Goal: Information Seeking & Learning: Learn about a topic

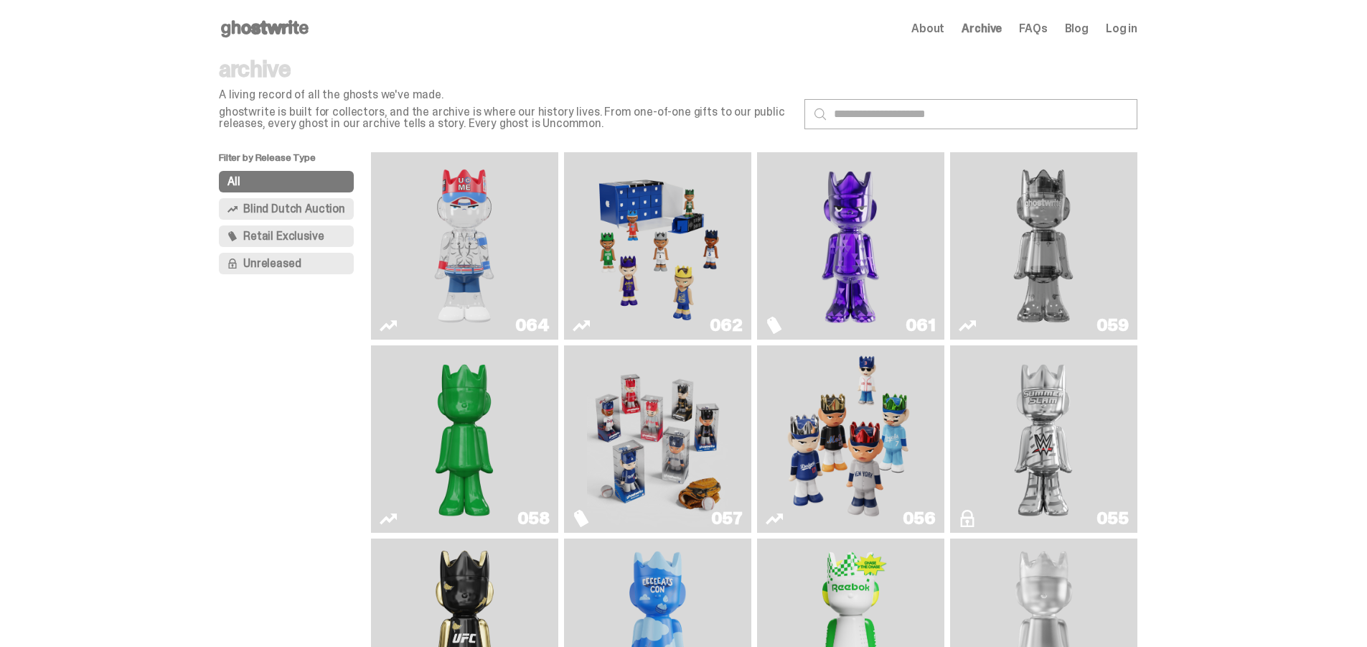
click at [882, 251] on img "Fantasy" at bounding box center [850, 246] width 141 height 176
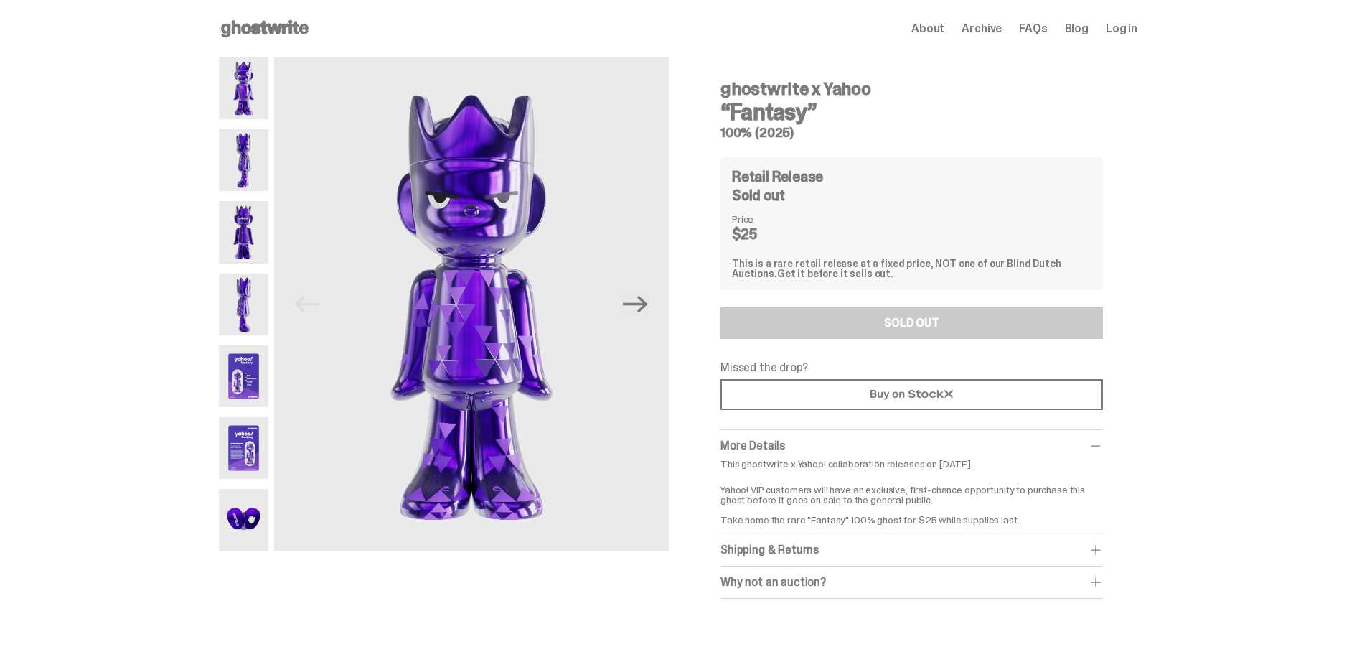
click at [260, 299] on img at bounding box center [244, 304] width 50 height 62
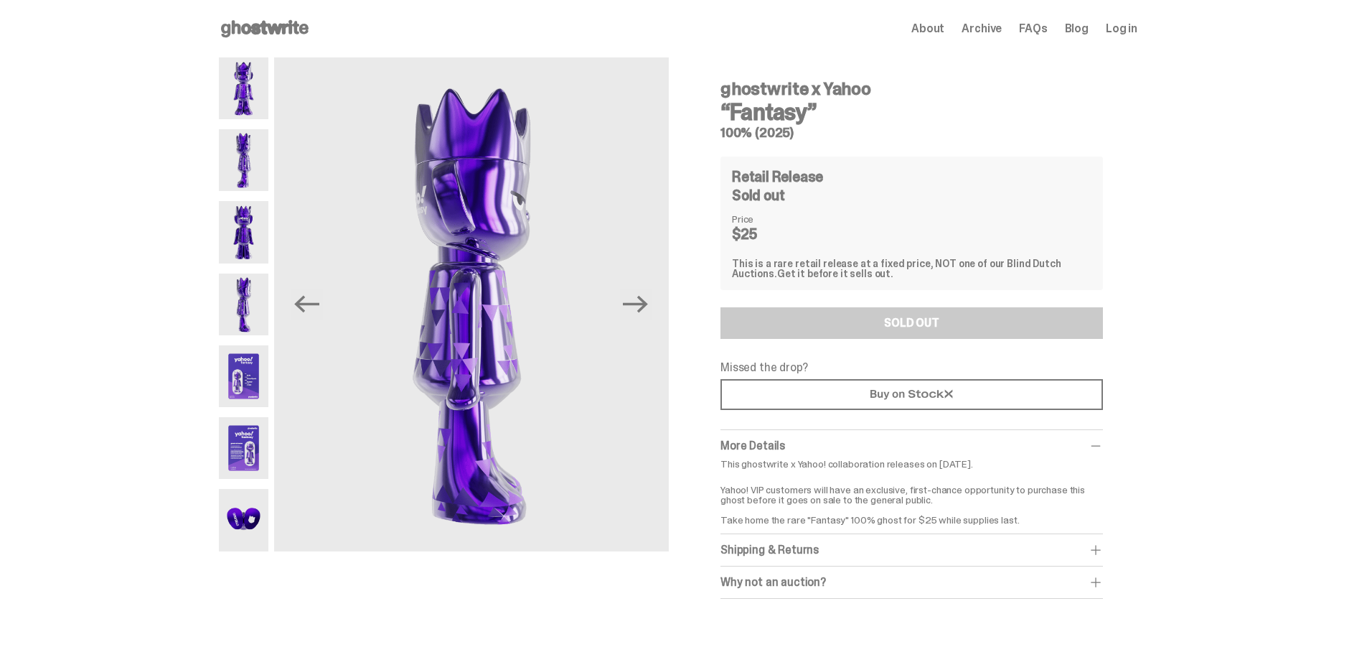
click at [243, 240] on img at bounding box center [244, 232] width 50 height 62
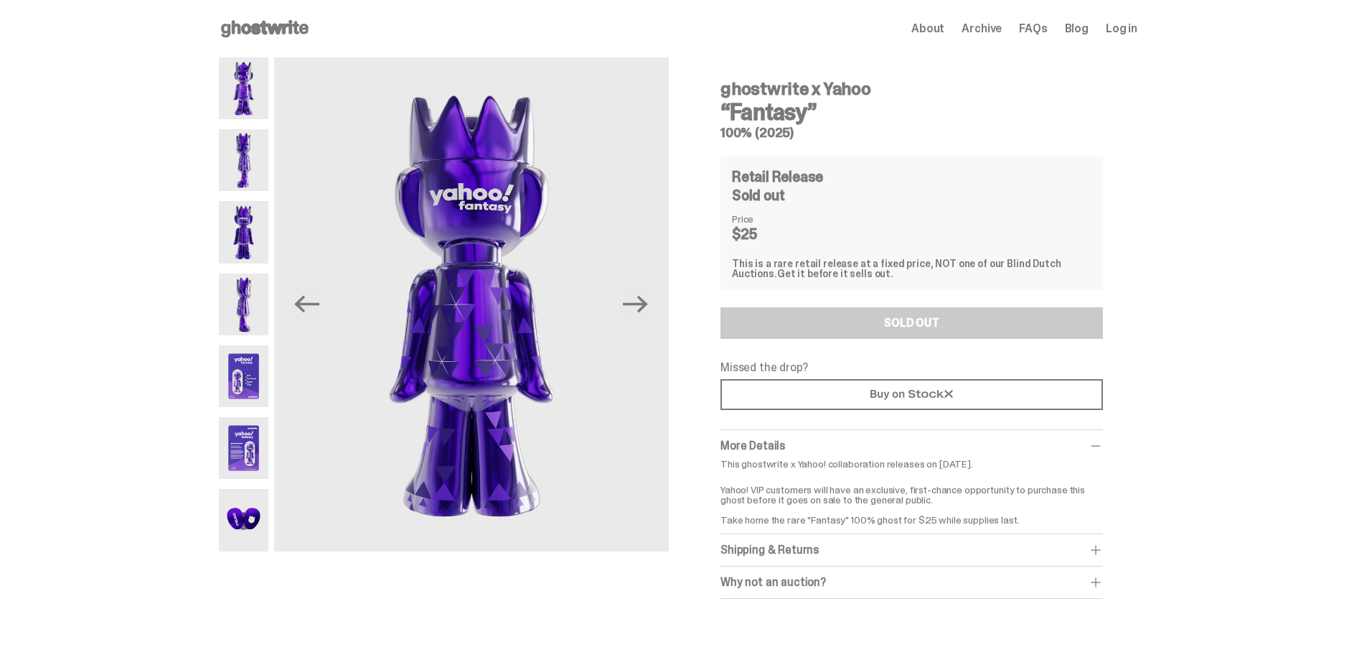
click at [243, 159] on img at bounding box center [244, 160] width 50 height 62
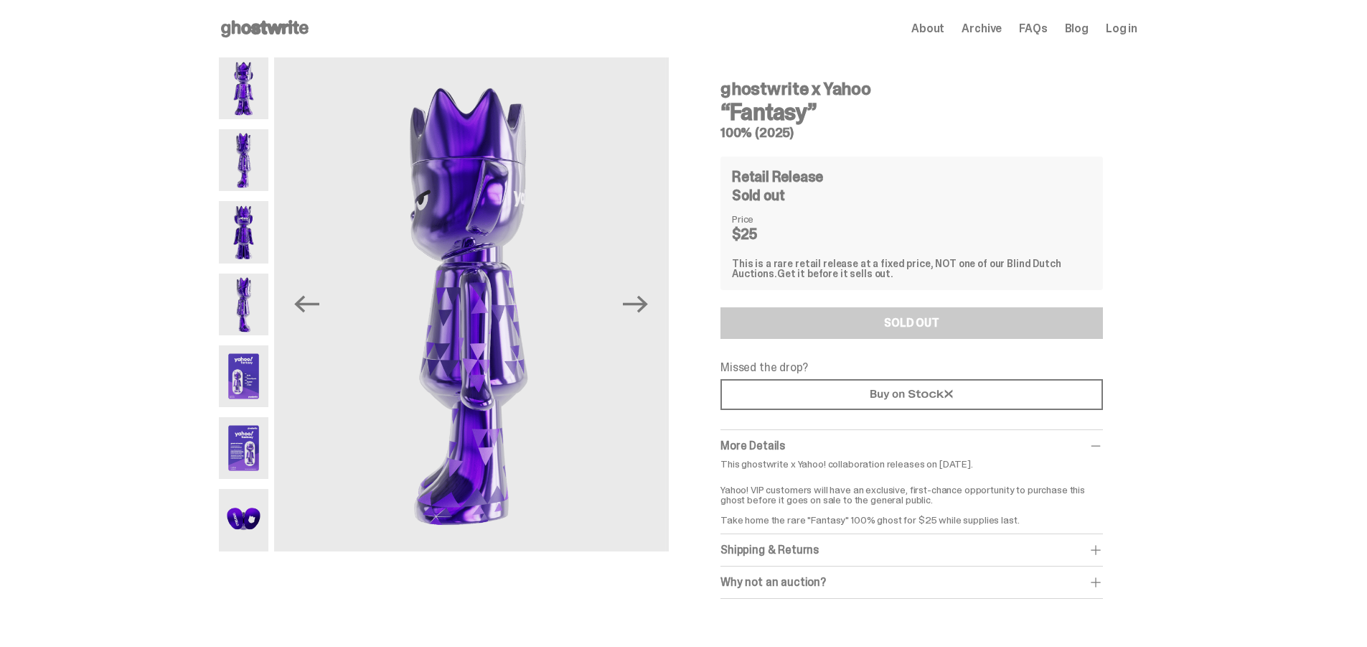
click at [248, 106] on img at bounding box center [244, 88] width 50 height 62
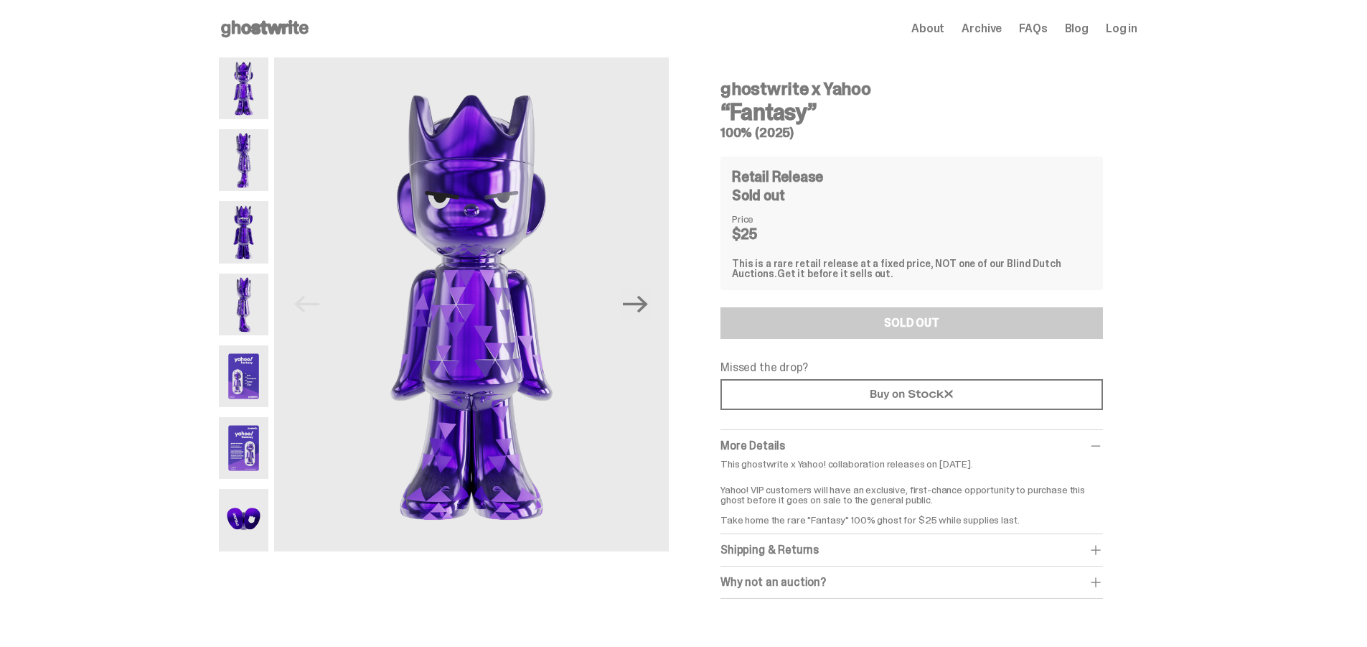
click at [242, 224] on img at bounding box center [244, 232] width 50 height 62
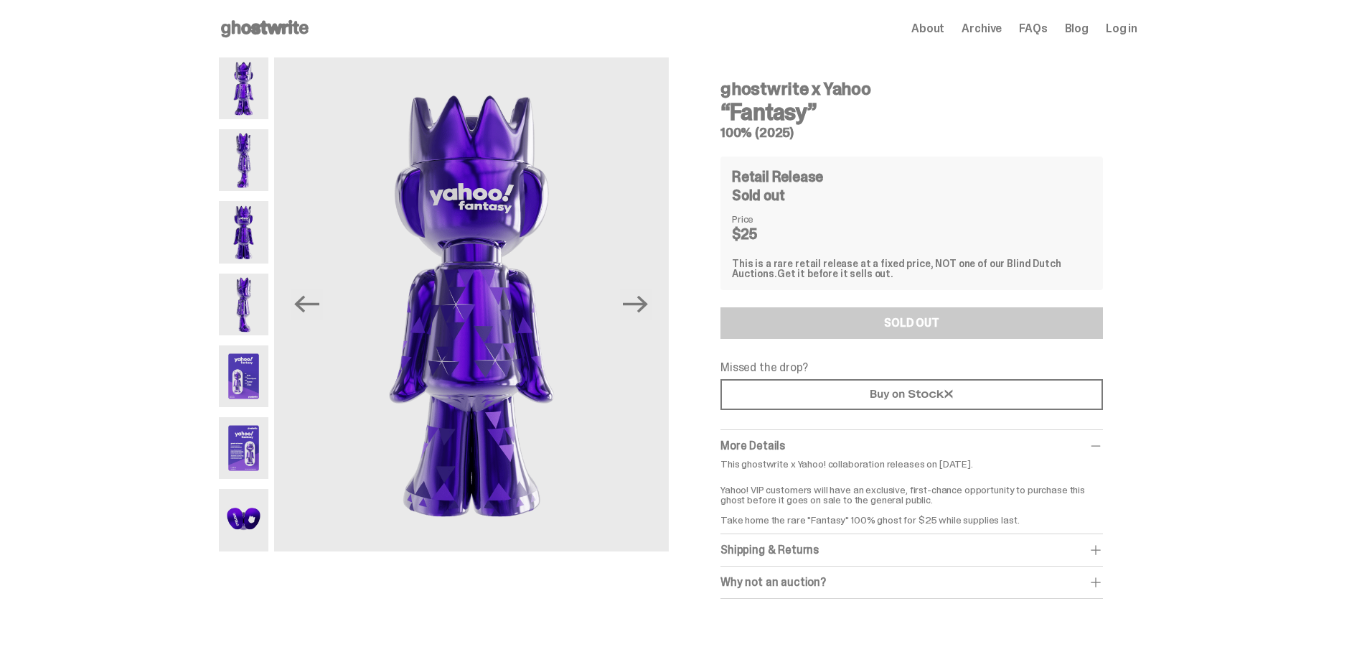
click at [250, 218] on img at bounding box center [244, 232] width 50 height 62
click at [255, 143] on img at bounding box center [244, 160] width 50 height 62
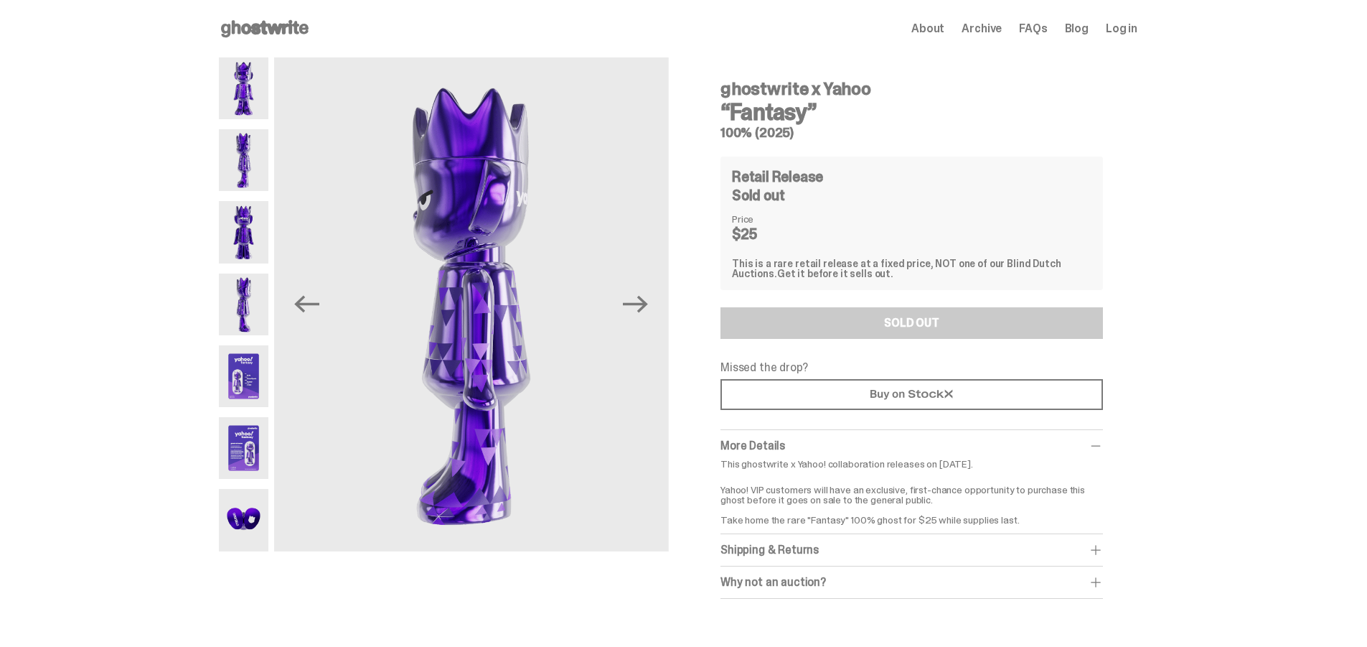
click at [255, 94] on img at bounding box center [244, 88] width 50 height 62
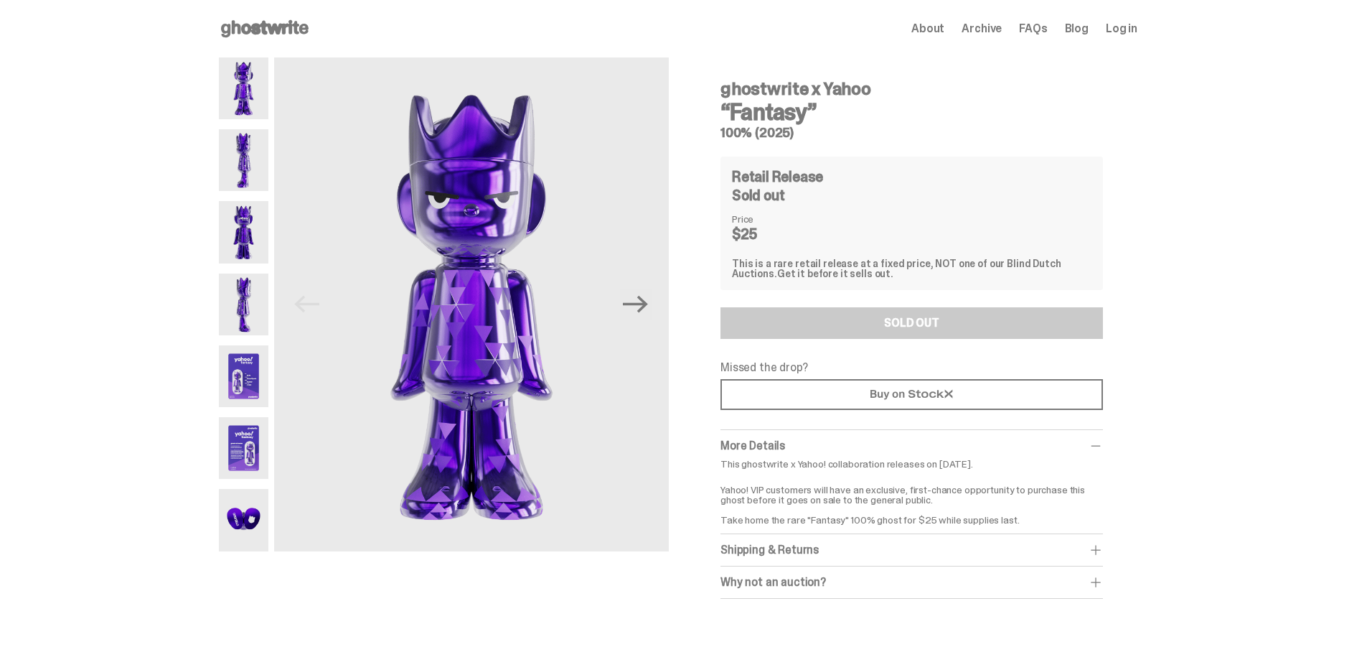
click at [253, 242] on img at bounding box center [244, 232] width 50 height 62
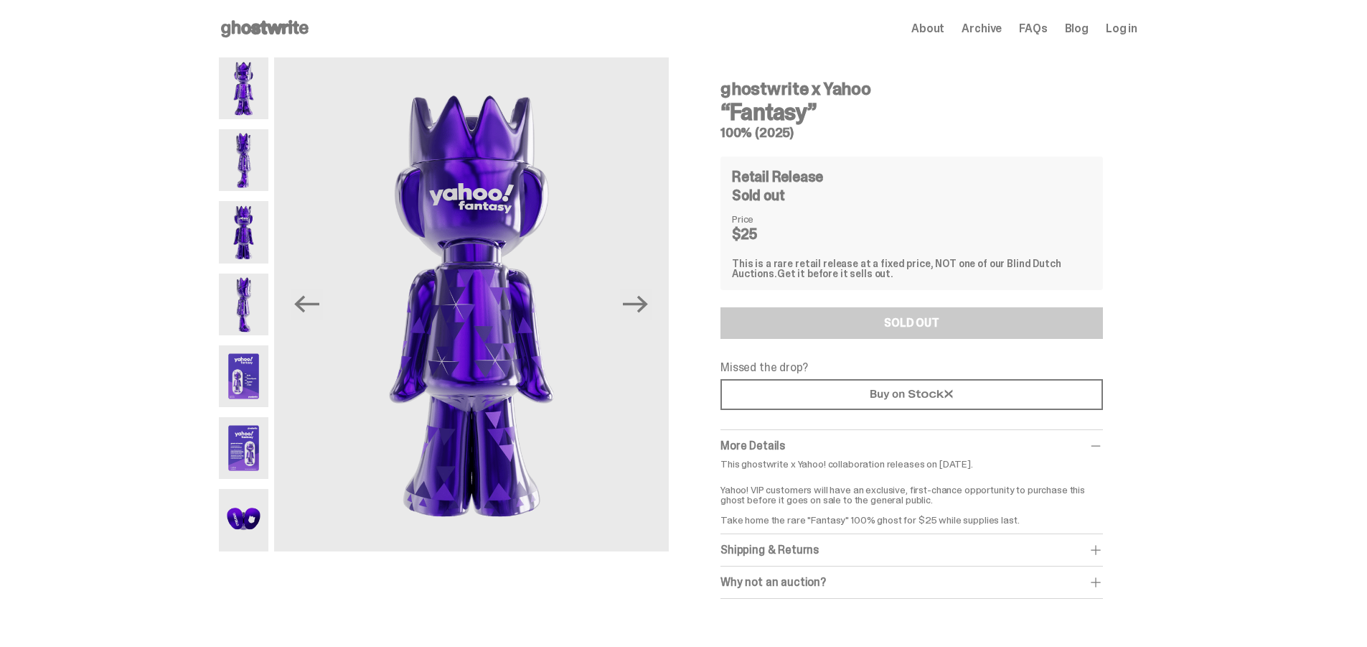
click at [250, 289] on img at bounding box center [244, 304] width 50 height 62
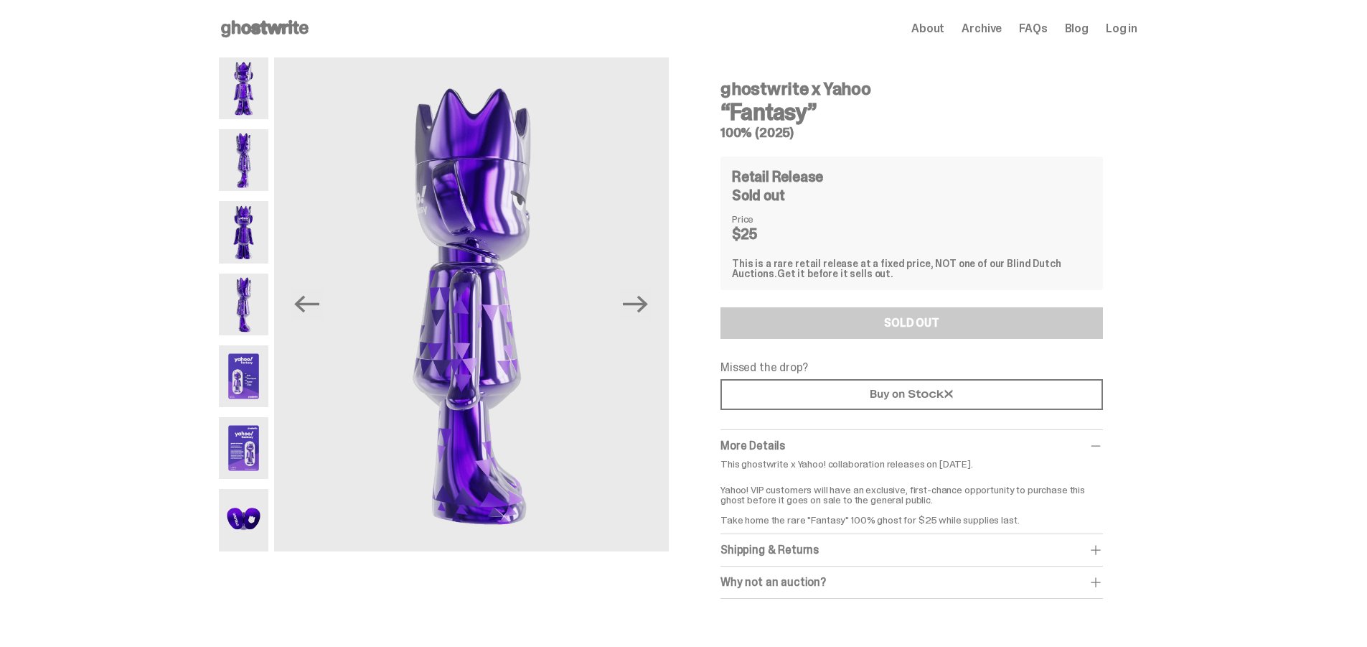
click at [263, 363] on img at bounding box center [244, 376] width 50 height 62
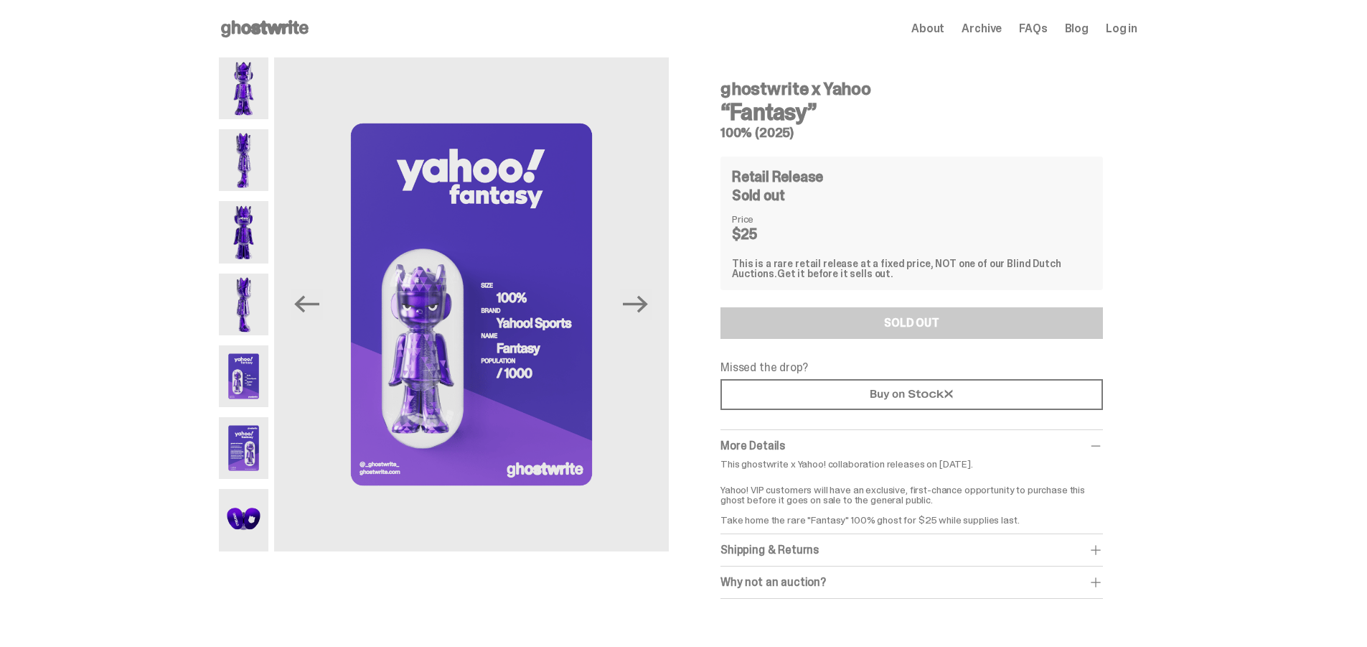
click at [248, 450] on img at bounding box center [244, 448] width 50 height 62
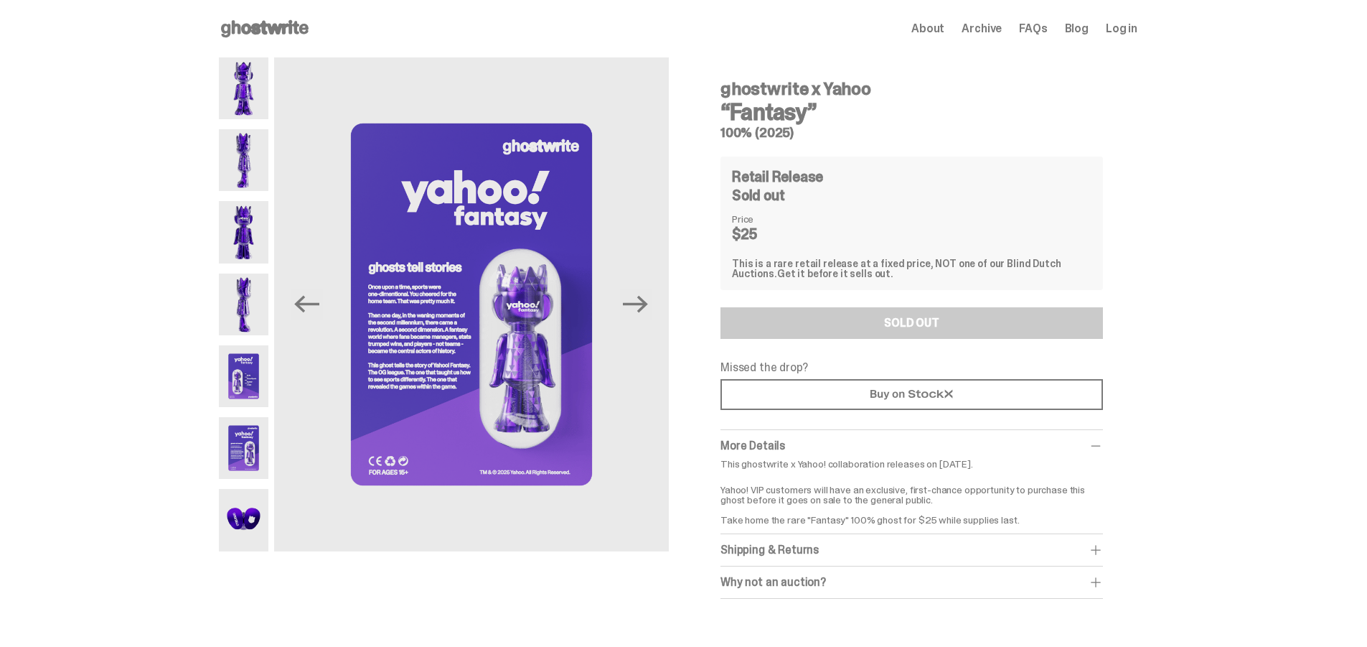
click at [243, 391] on img at bounding box center [244, 376] width 50 height 62
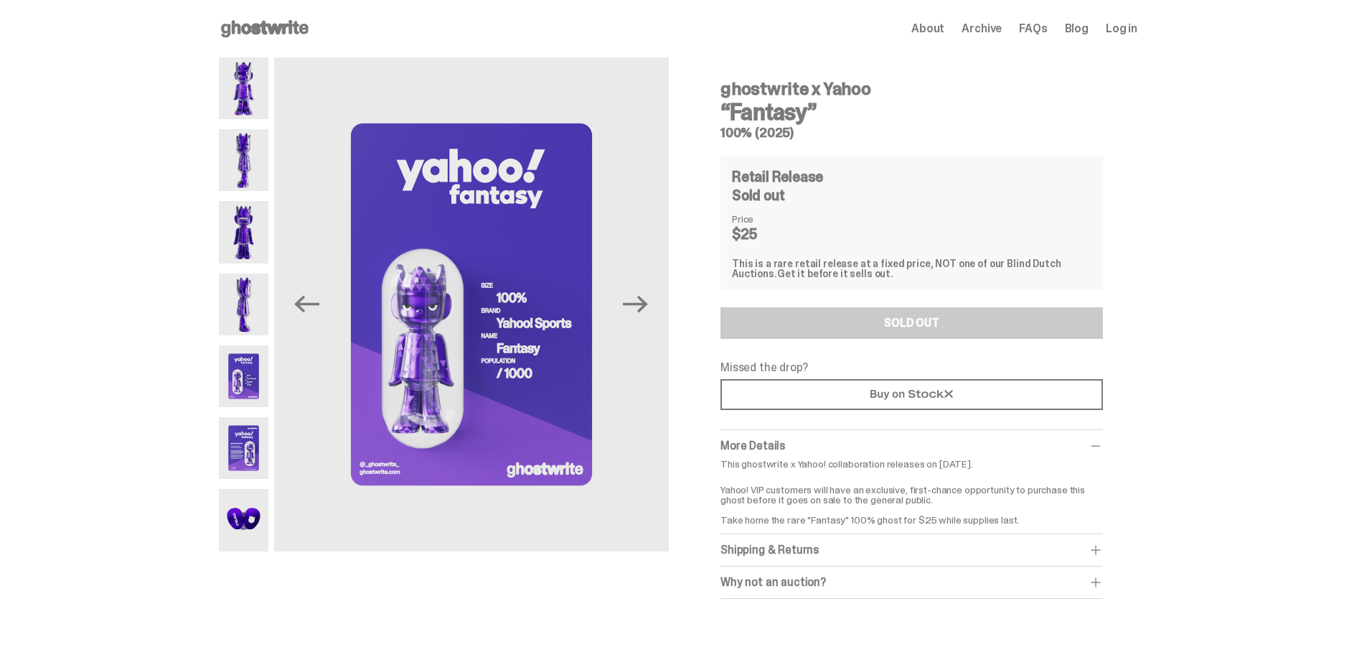
click at [268, 127] on div at bounding box center [244, 304] width 50 height 494
click at [267, 114] on img at bounding box center [244, 88] width 50 height 62
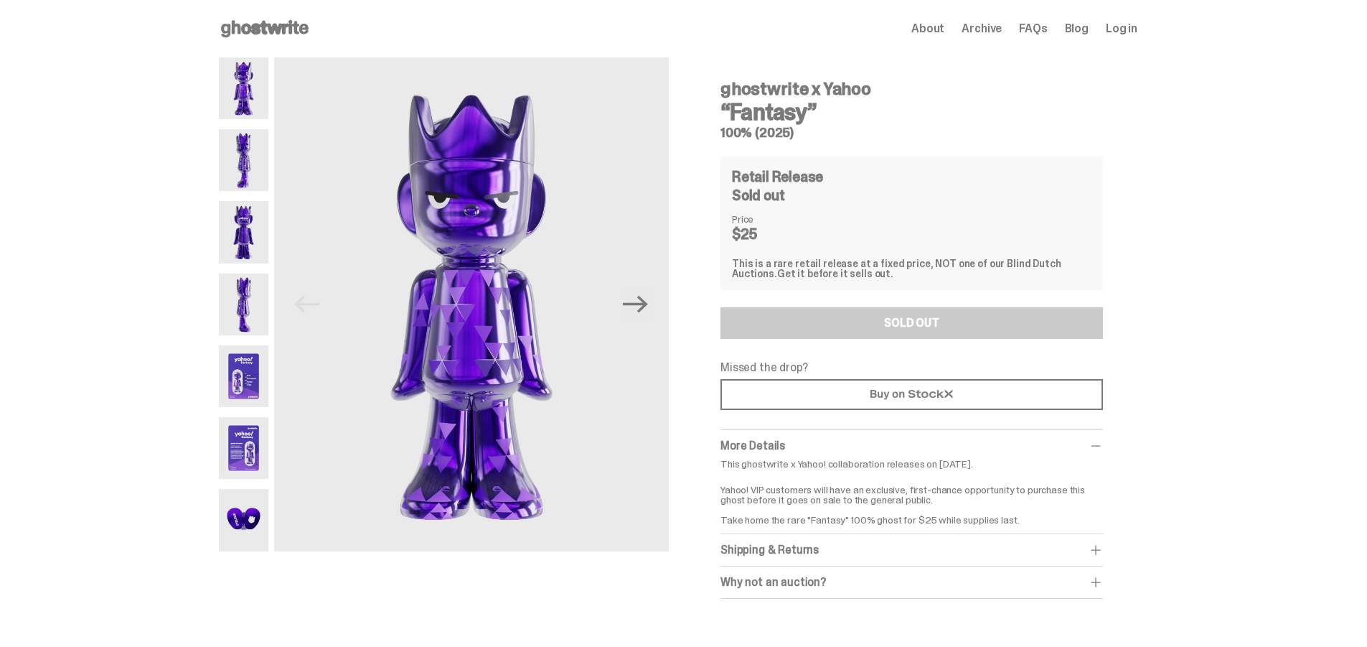
click at [251, 154] on img at bounding box center [244, 160] width 50 height 62
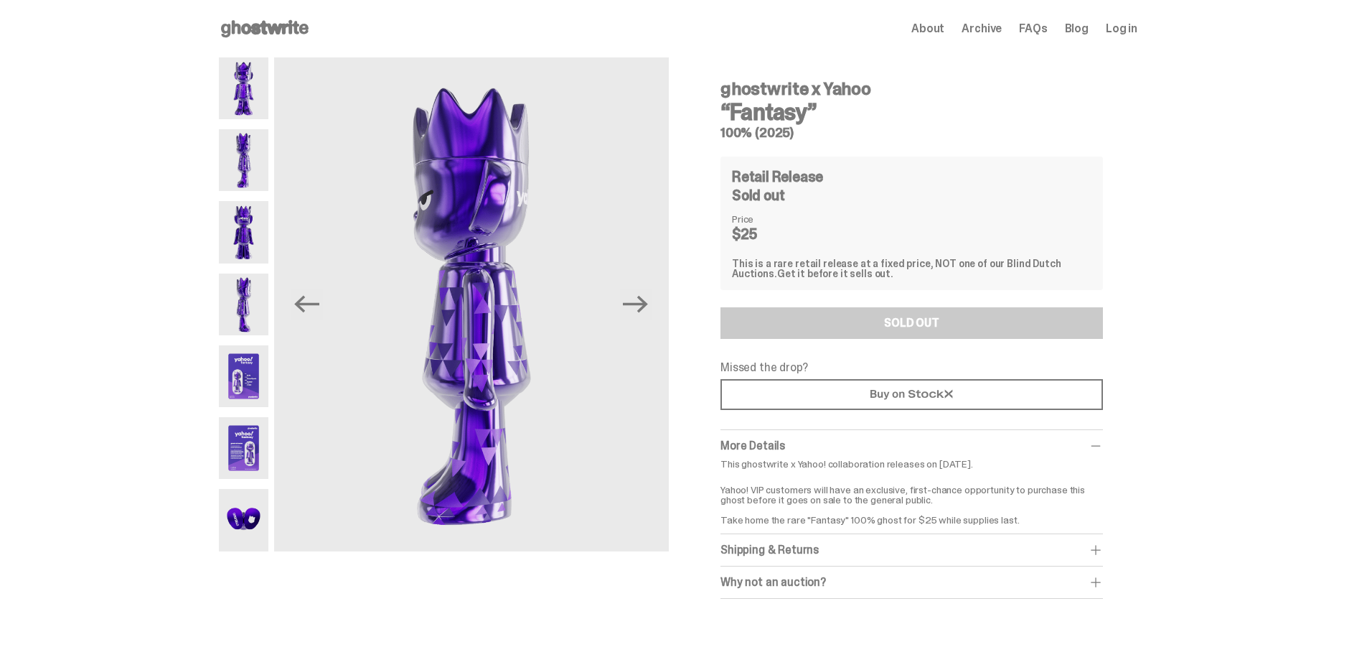
click at [245, 225] on img at bounding box center [244, 232] width 50 height 62
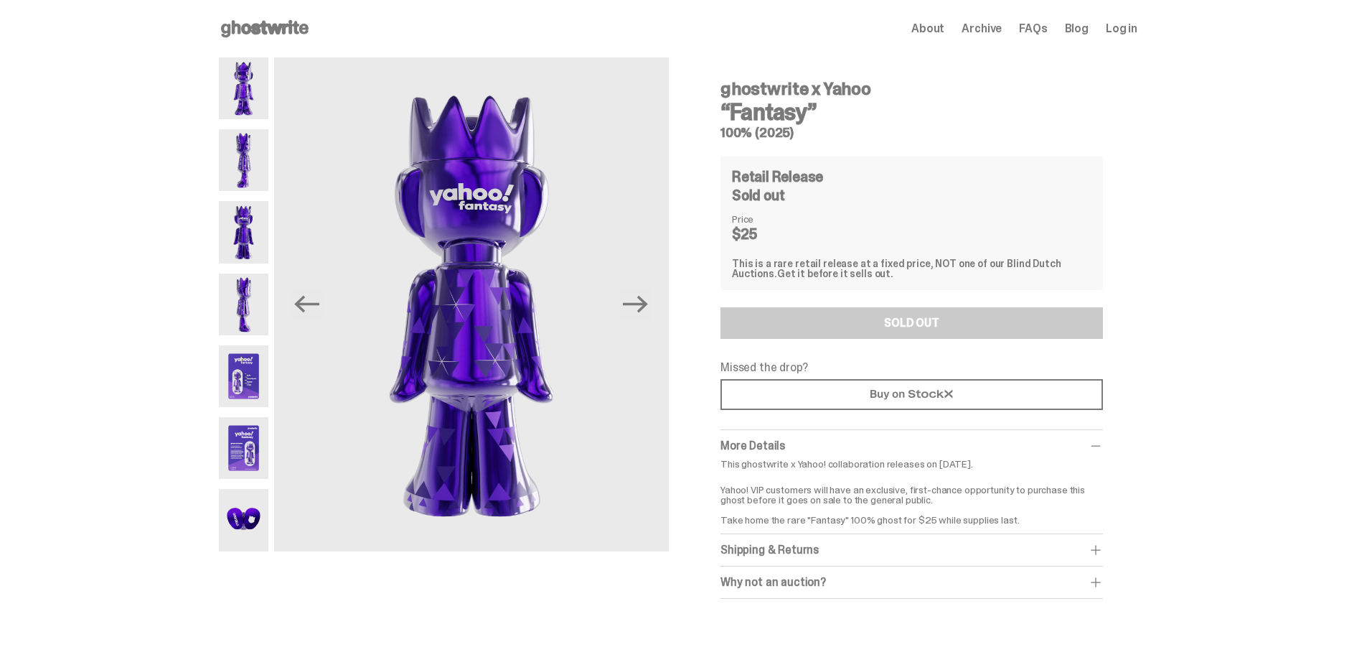
click at [256, 289] on img at bounding box center [244, 304] width 50 height 62
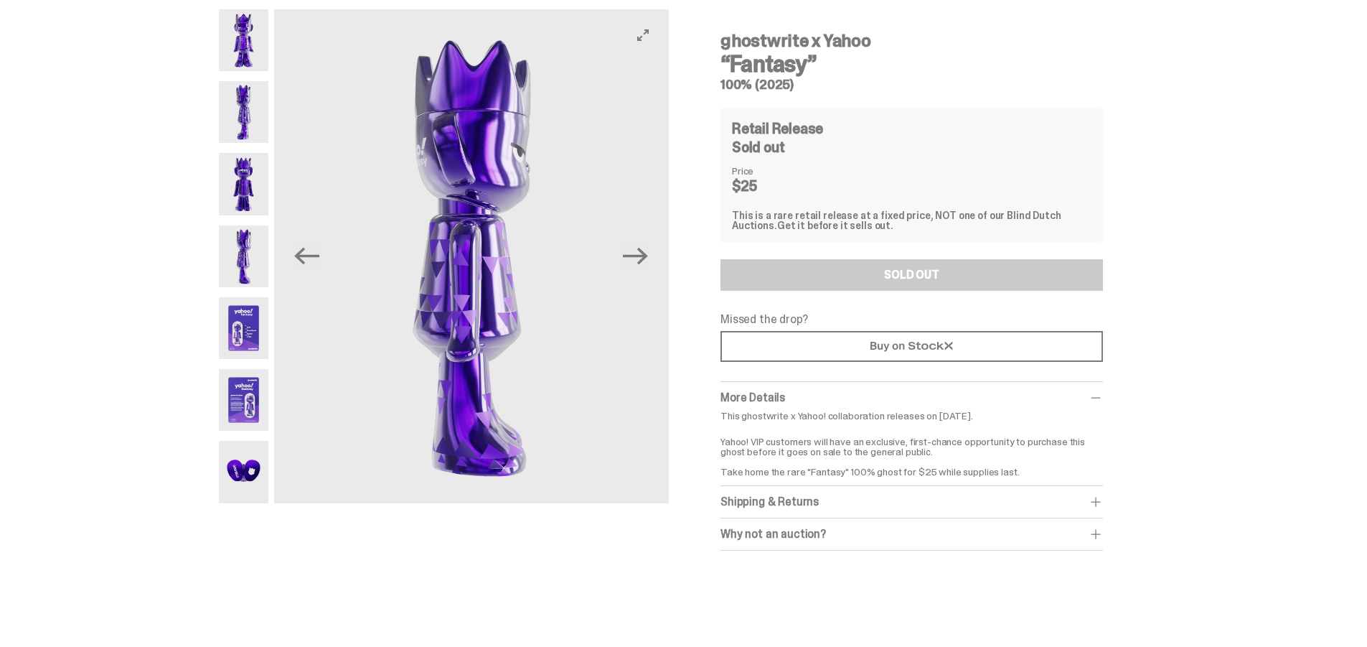
scroll to position [72, 0]
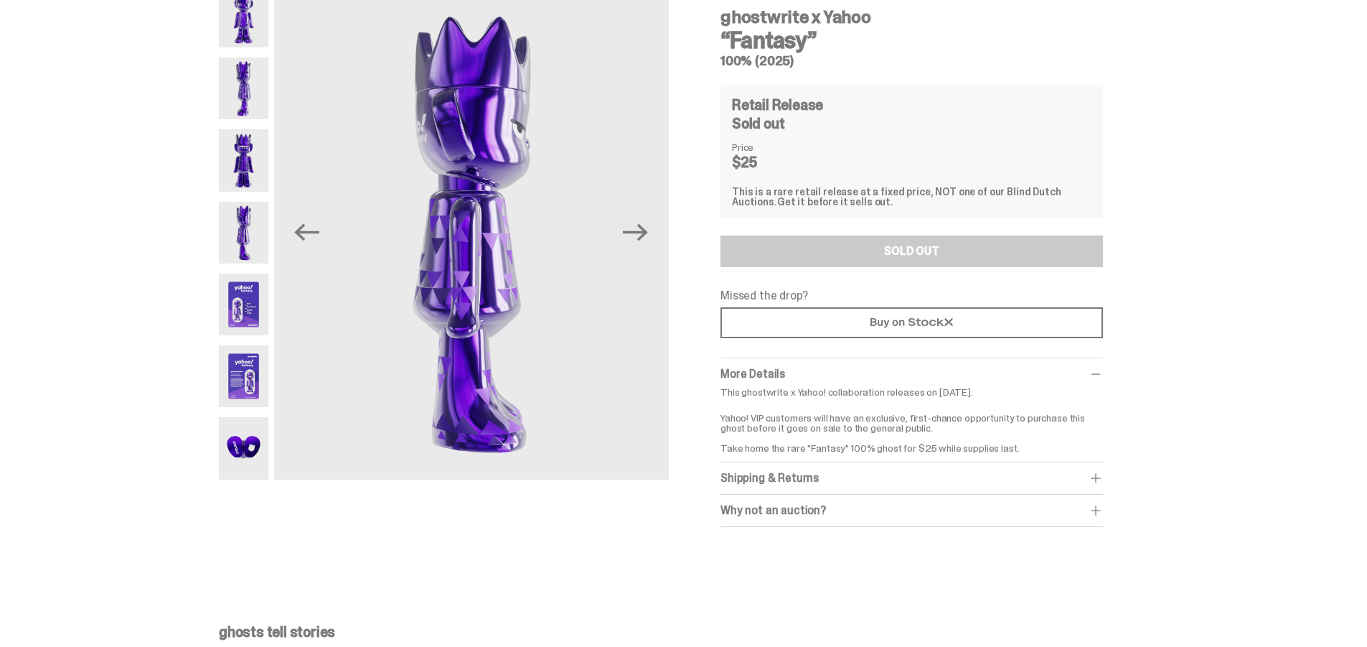
click at [261, 332] on img at bounding box center [244, 304] width 50 height 62
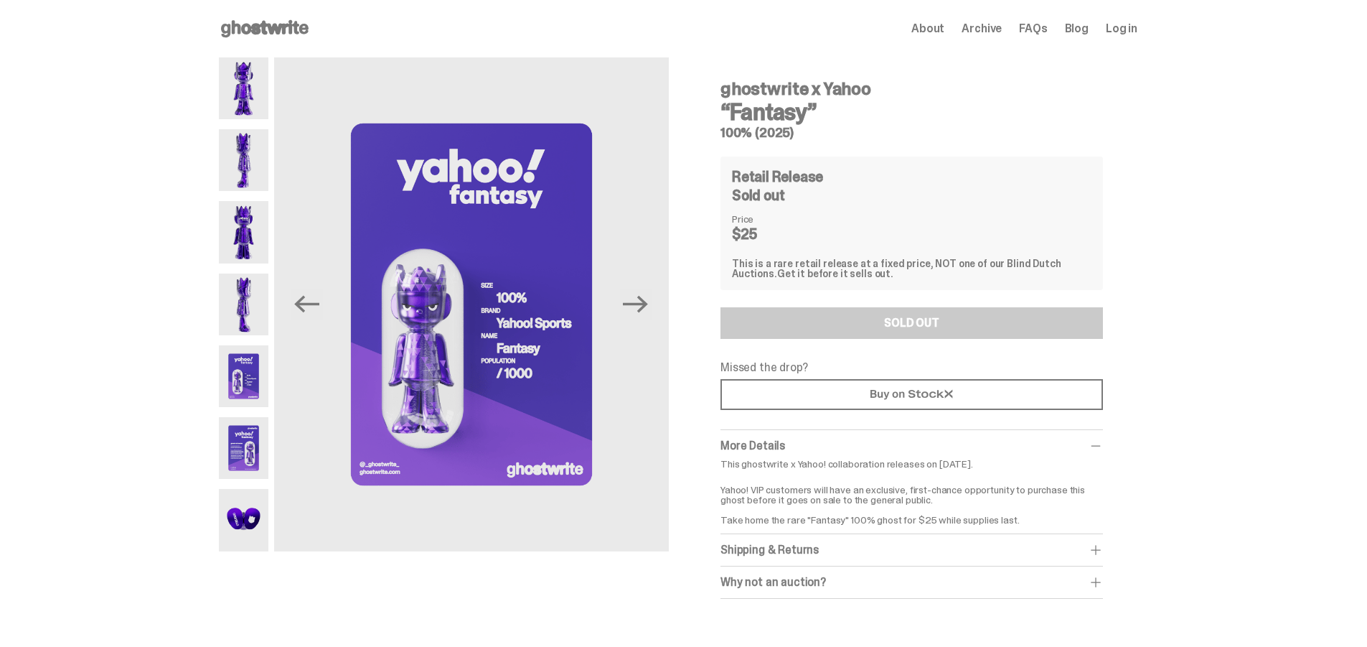
click at [258, 85] on img at bounding box center [244, 88] width 50 height 62
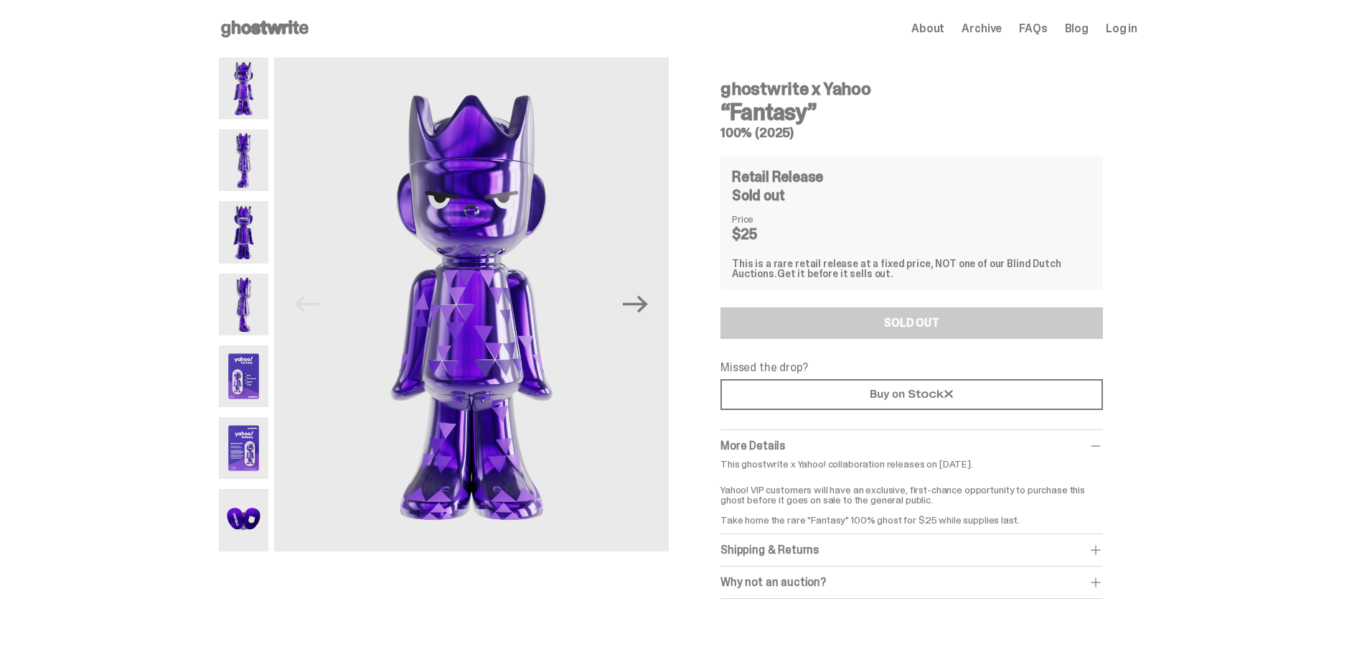
click at [262, 146] on img at bounding box center [244, 160] width 50 height 62
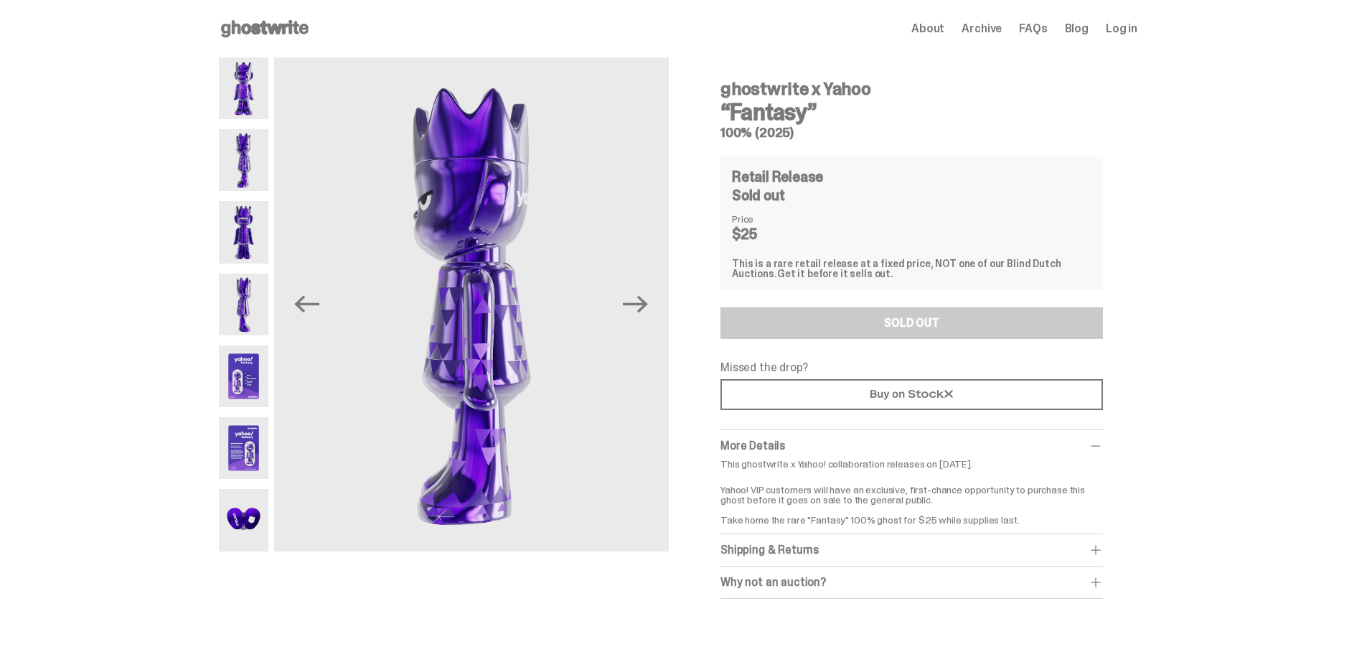
click at [255, 212] on img at bounding box center [244, 232] width 50 height 62
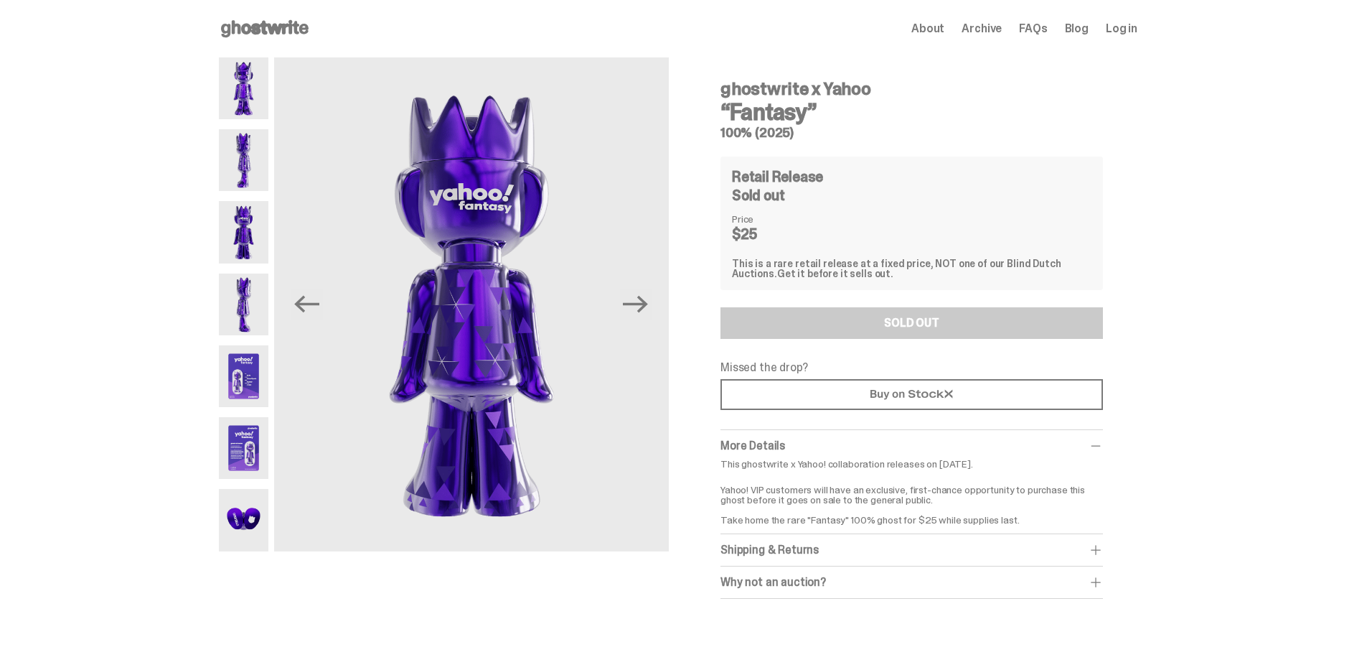
click at [243, 289] on img at bounding box center [244, 304] width 50 height 62
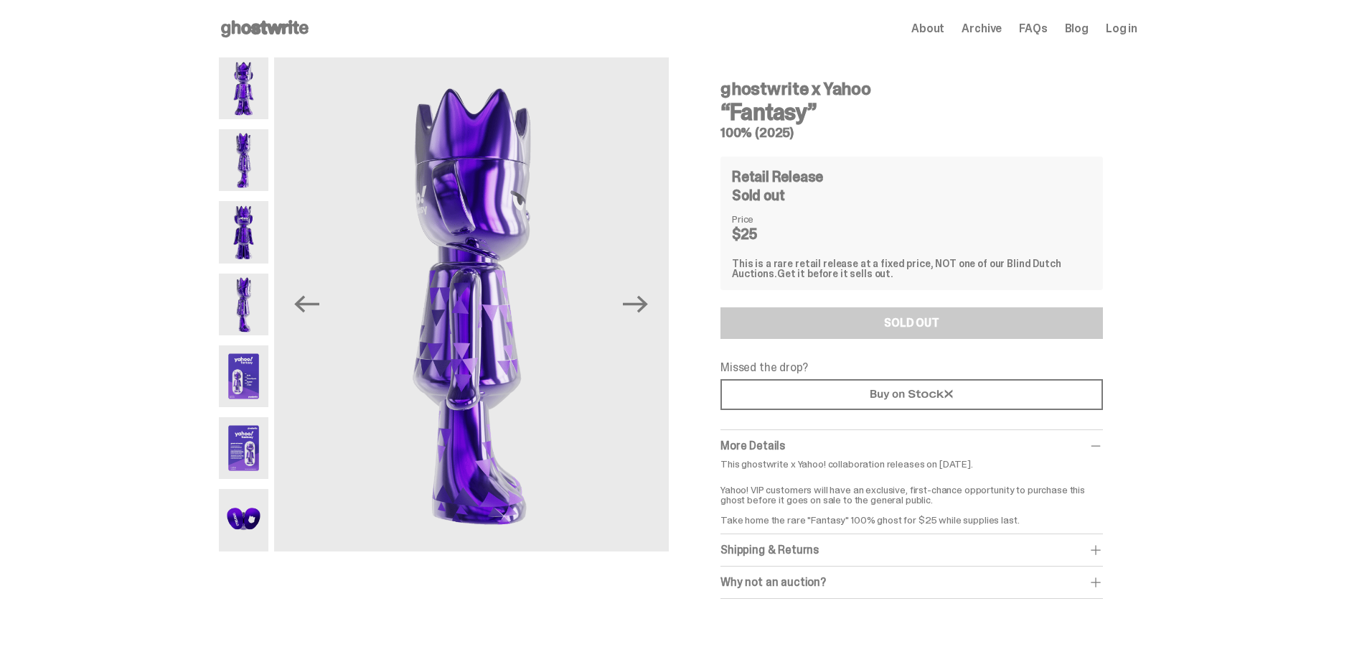
click at [251, 365] on img at bounding box center [244, 376] width 50 height 62
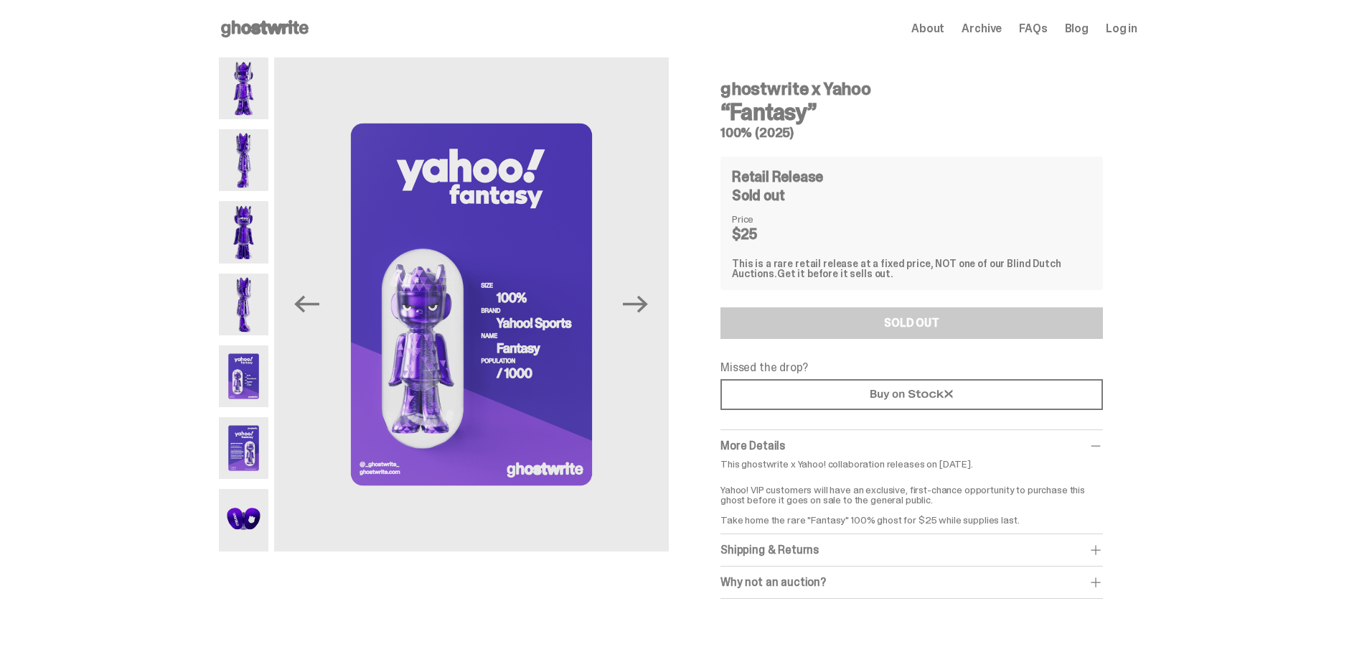
click at [247, 433] on img at bounding box center [244, 448] width 50 height 62
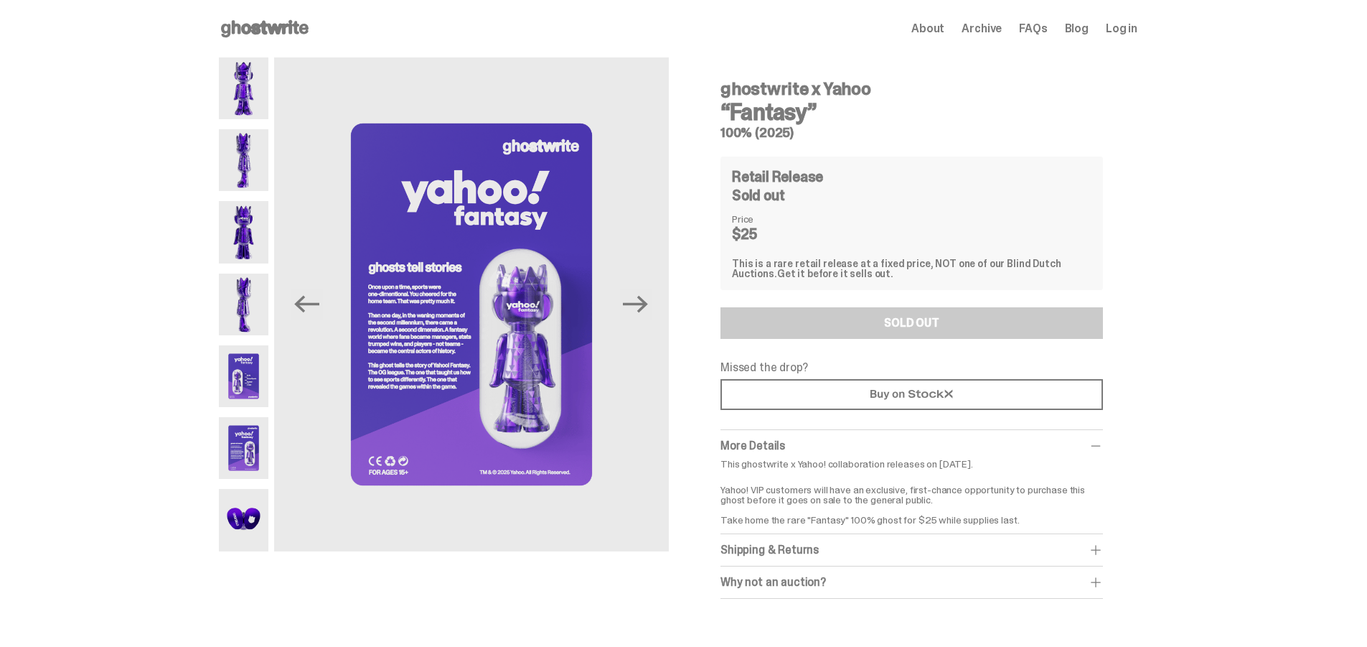
click at [248, 383] on img at bounding box center [244, 376] width 50 height 62
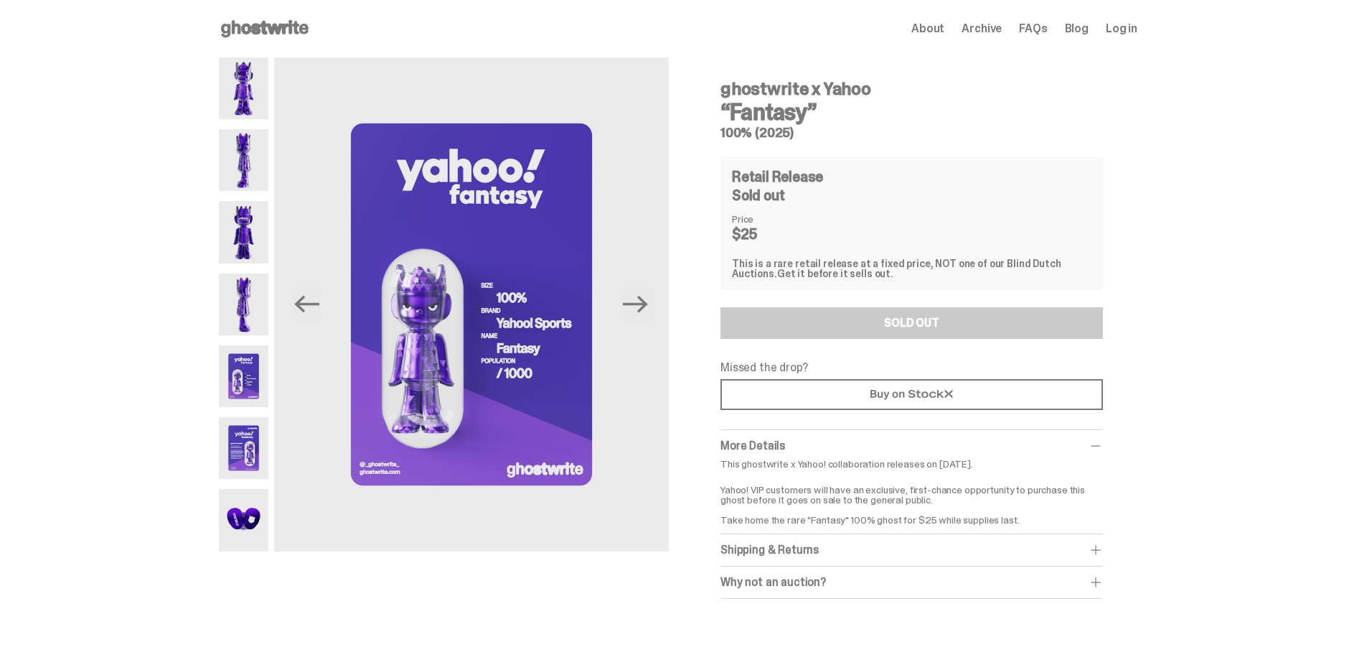
click at [258, 317] on img at bounding box center [244, 304] width 50 height 62
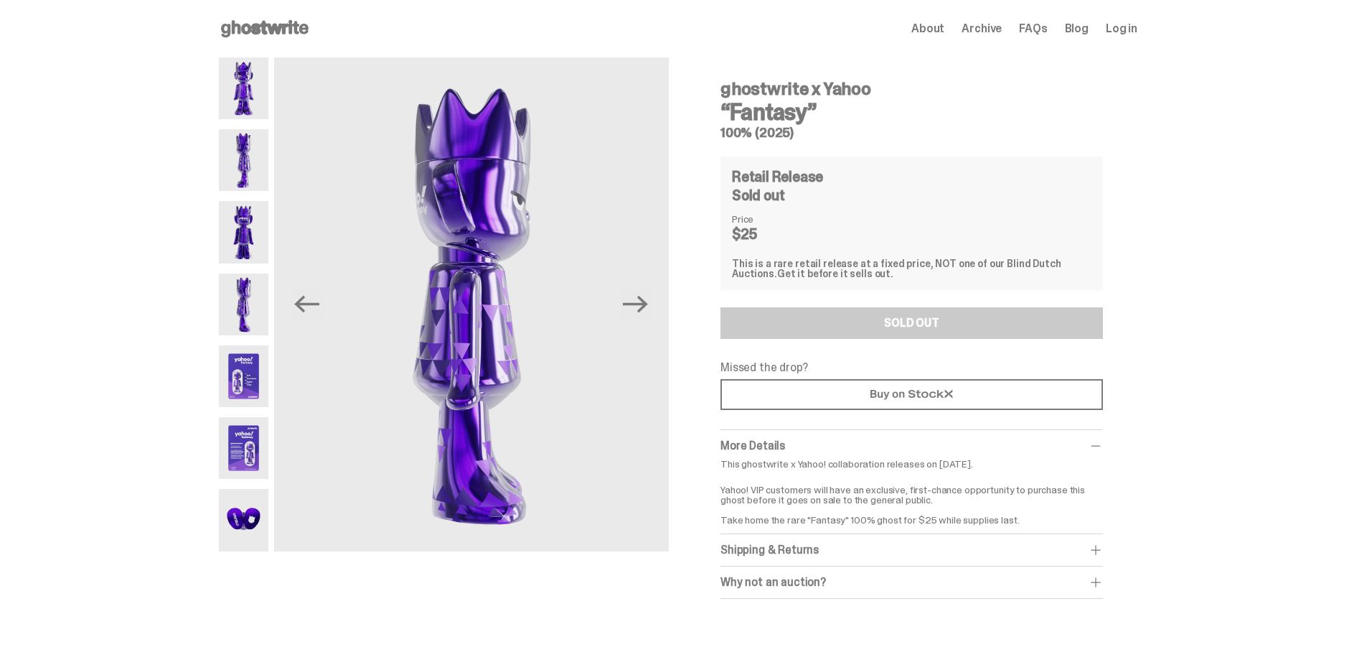
click at [255, 212] on img at bounding box center [244, 232] width 50 height 62
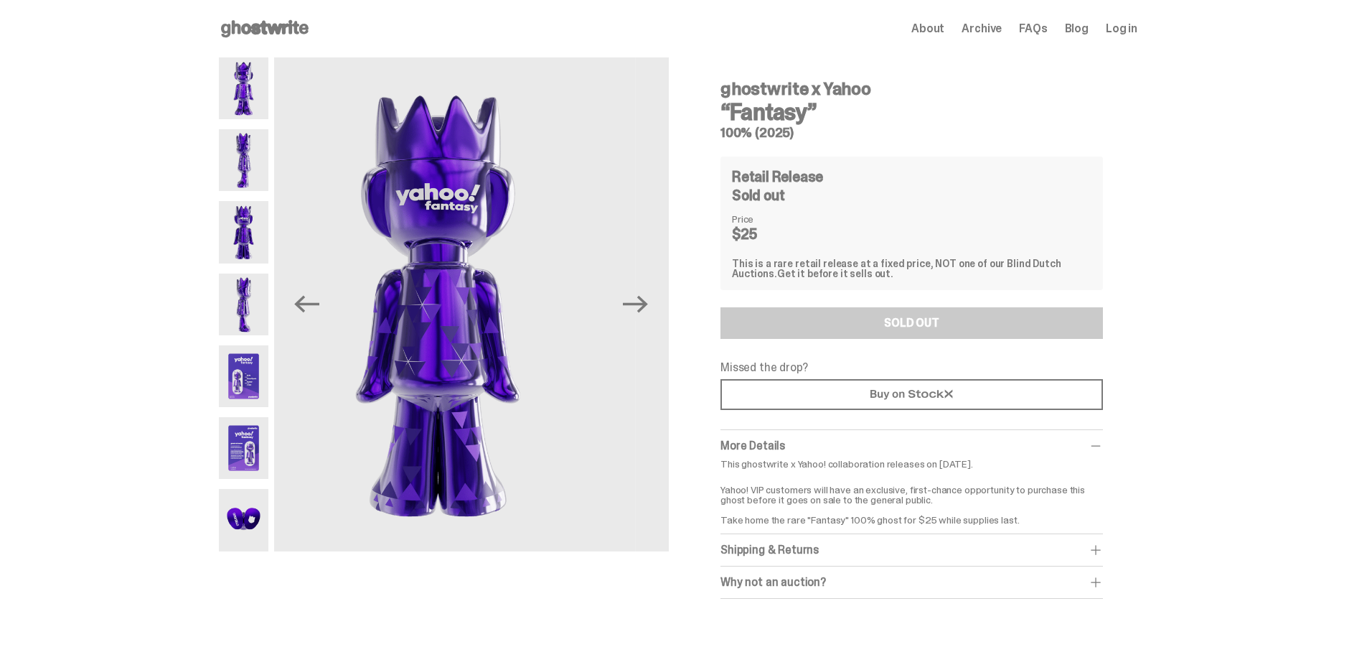
click at [259, 164] on img at bounding box center [244, 160] width 50 height 62
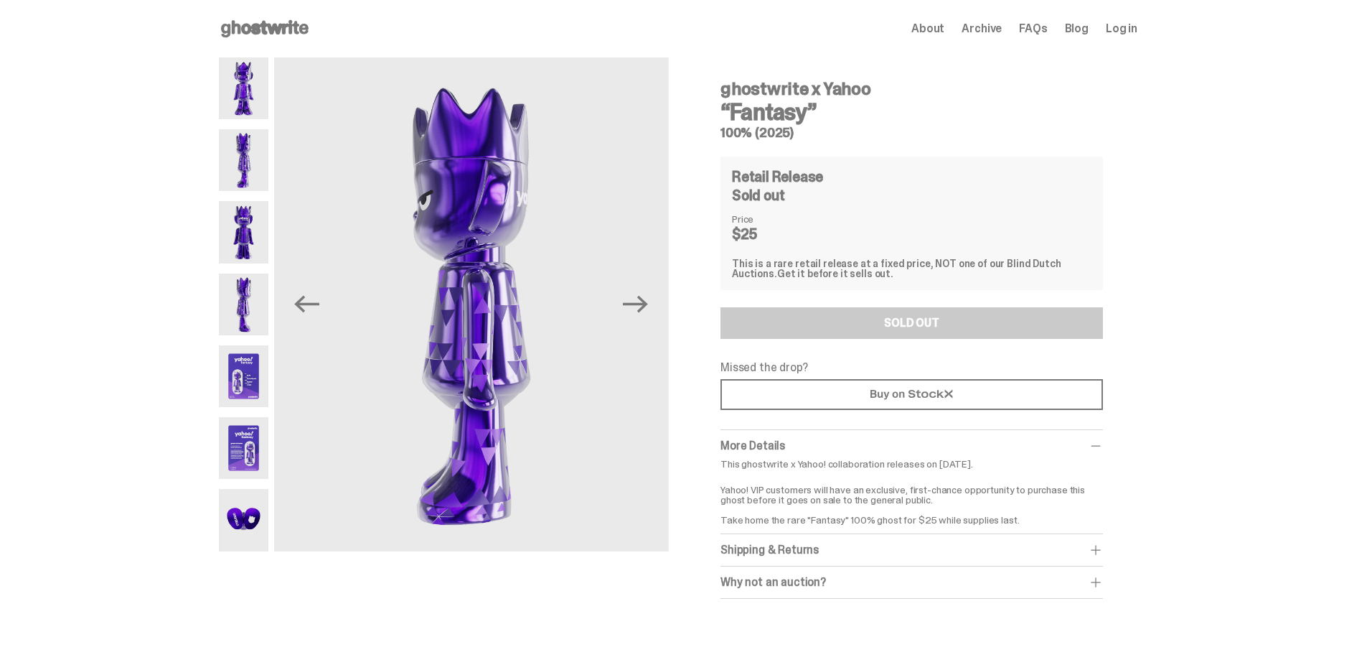
click at [261, 85] on img at bounding box center [244, 88] width 50 height 62
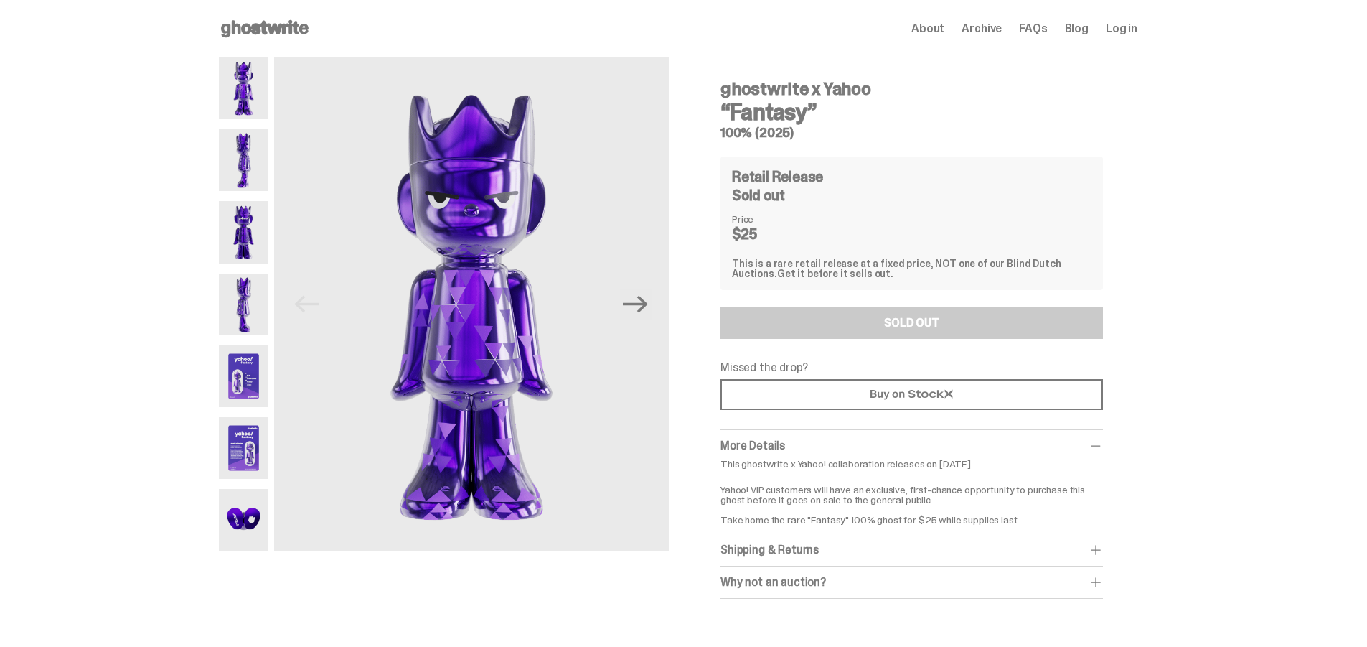
click at [240, 387] on img at bounding box center [244, 376] width 50 height 62
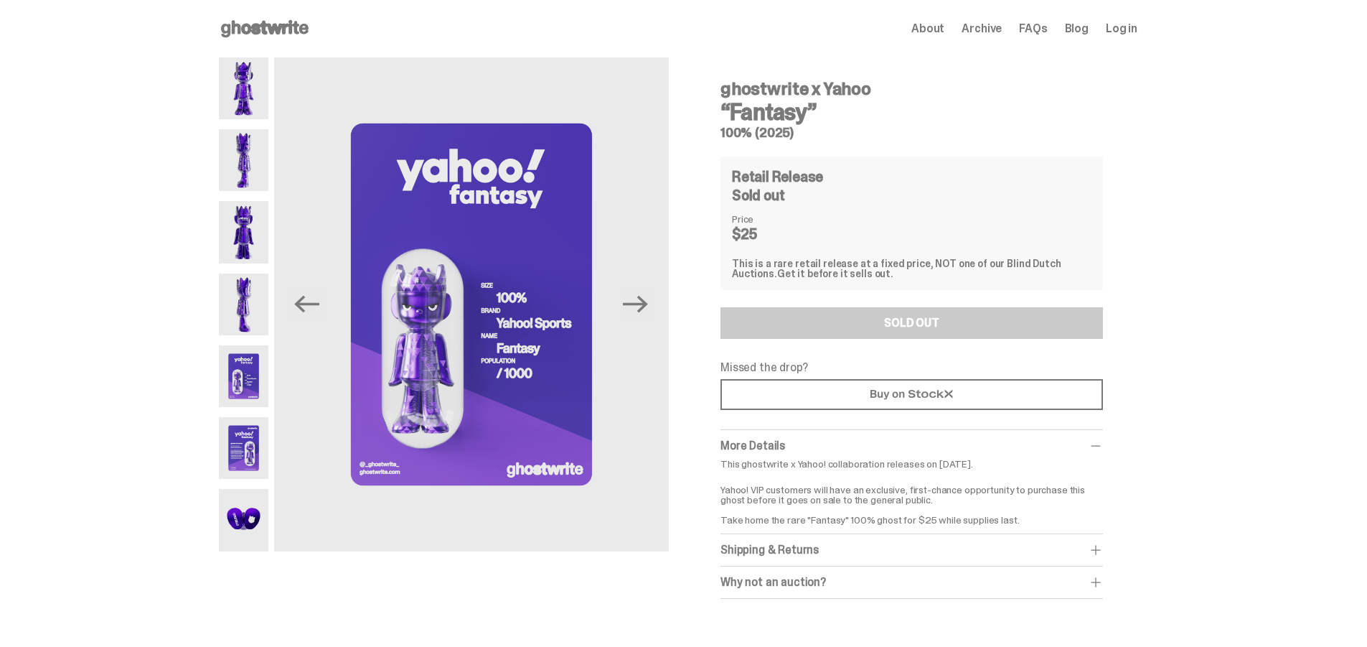
click at [240, 451] on img at bounding box center [244, 448] width 50 height 62
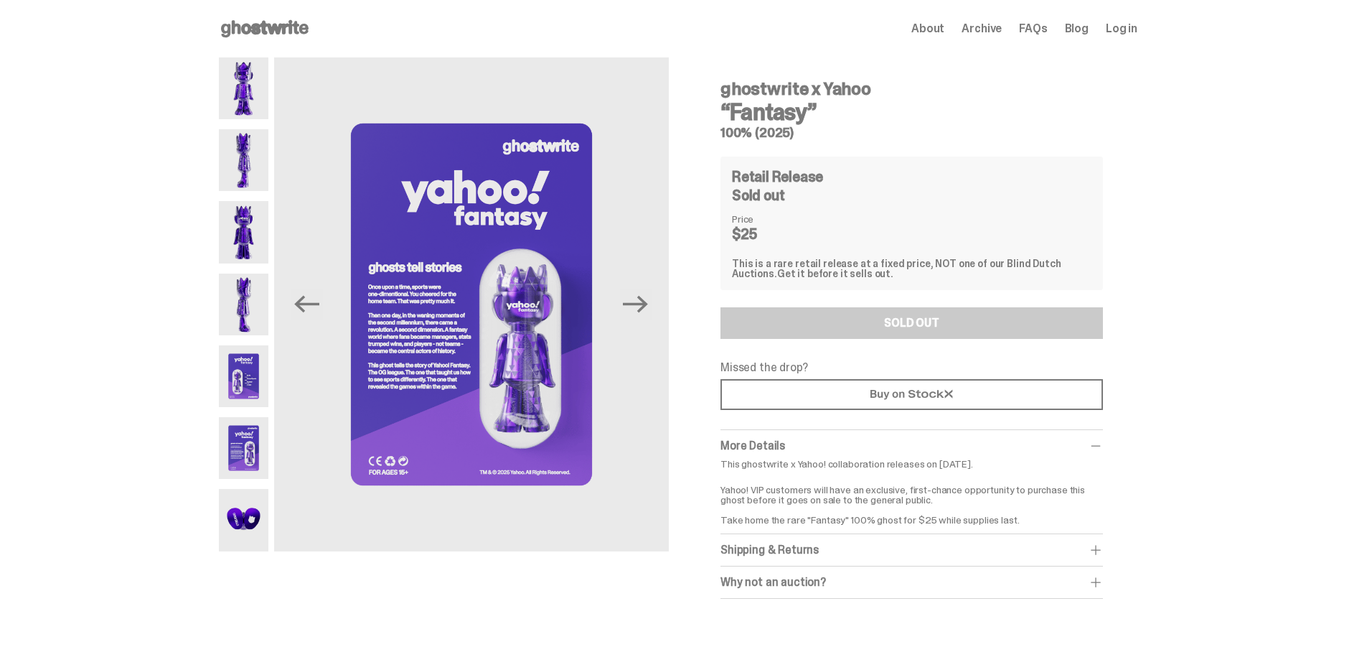
click at [253, 250] on img at bounding box center [244, 232] width 50 height 62
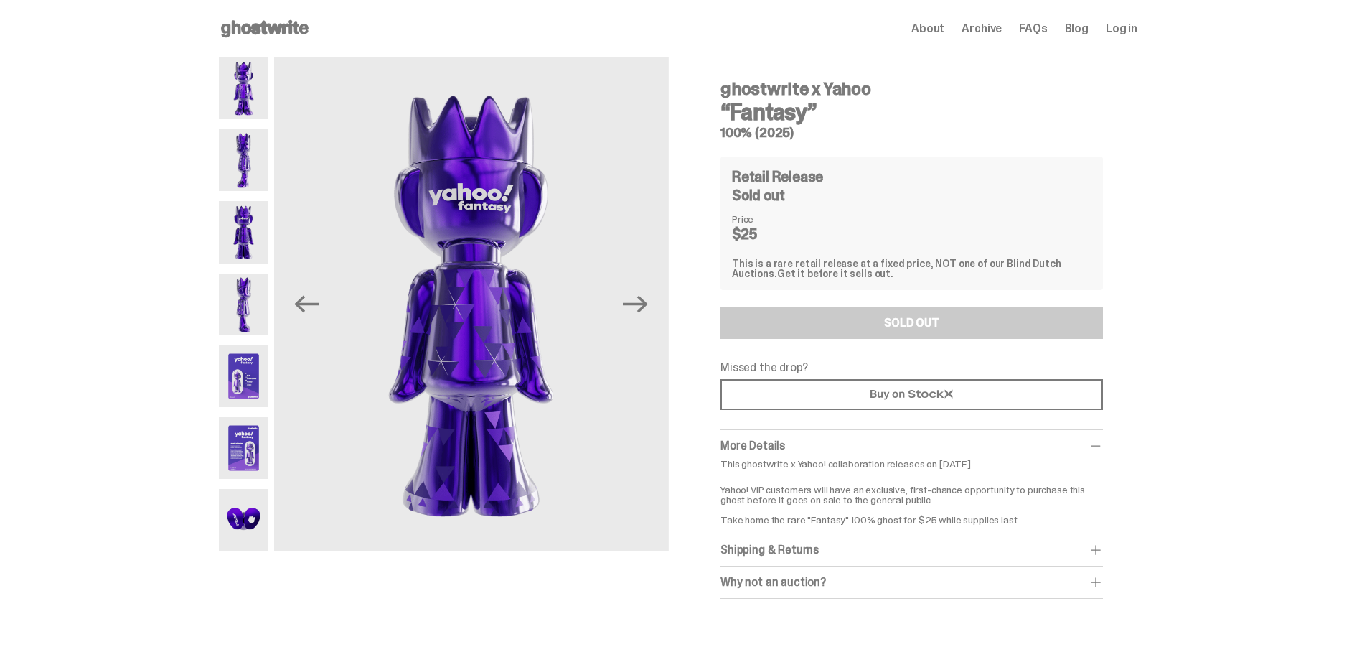
click at [263, 180] on img at bounding box center [244, 160] width 50 height 62
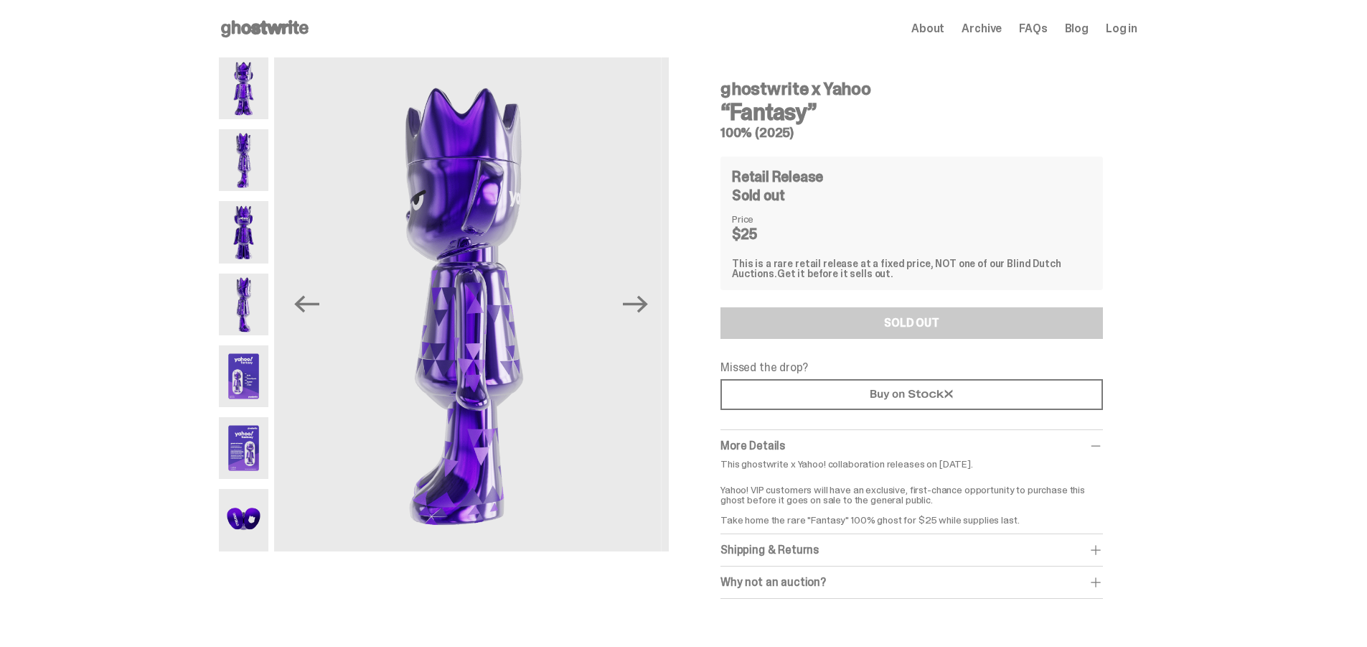
click at [259, 105] on img at bounding box center [244, 88] width 50 height 62
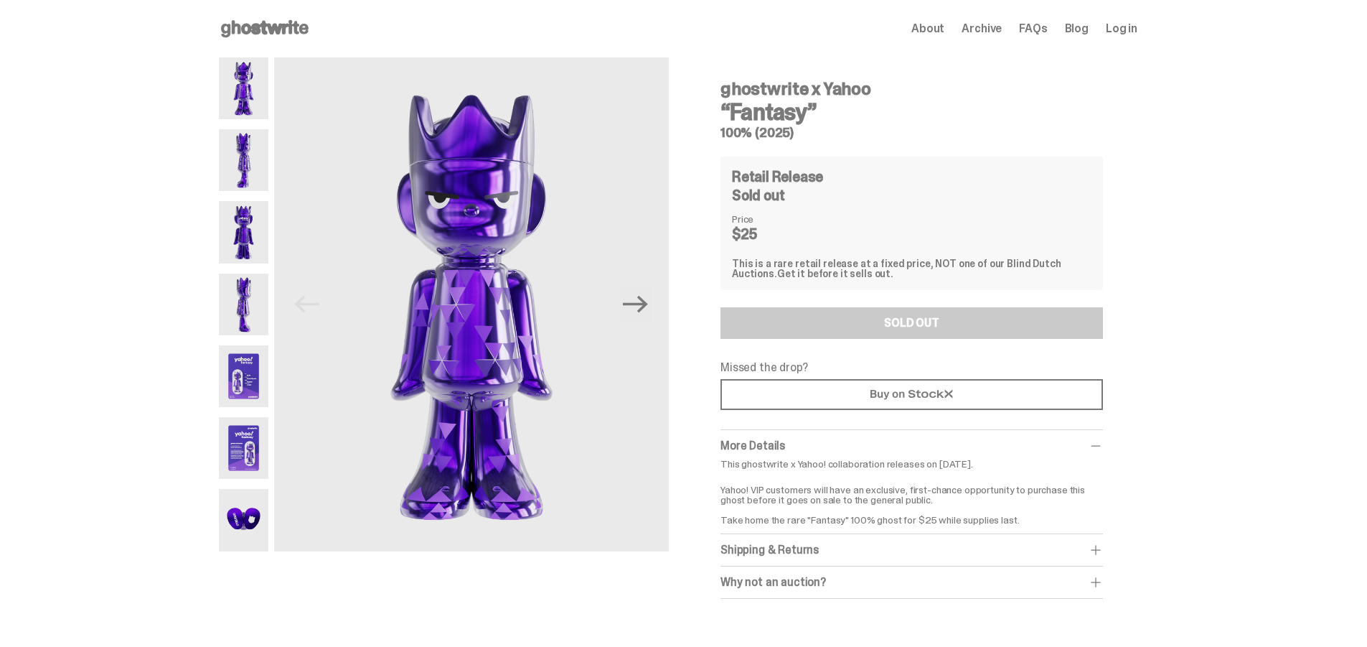
click at [230, 372] on img at bounding box center [244, 376] width 50 height 62
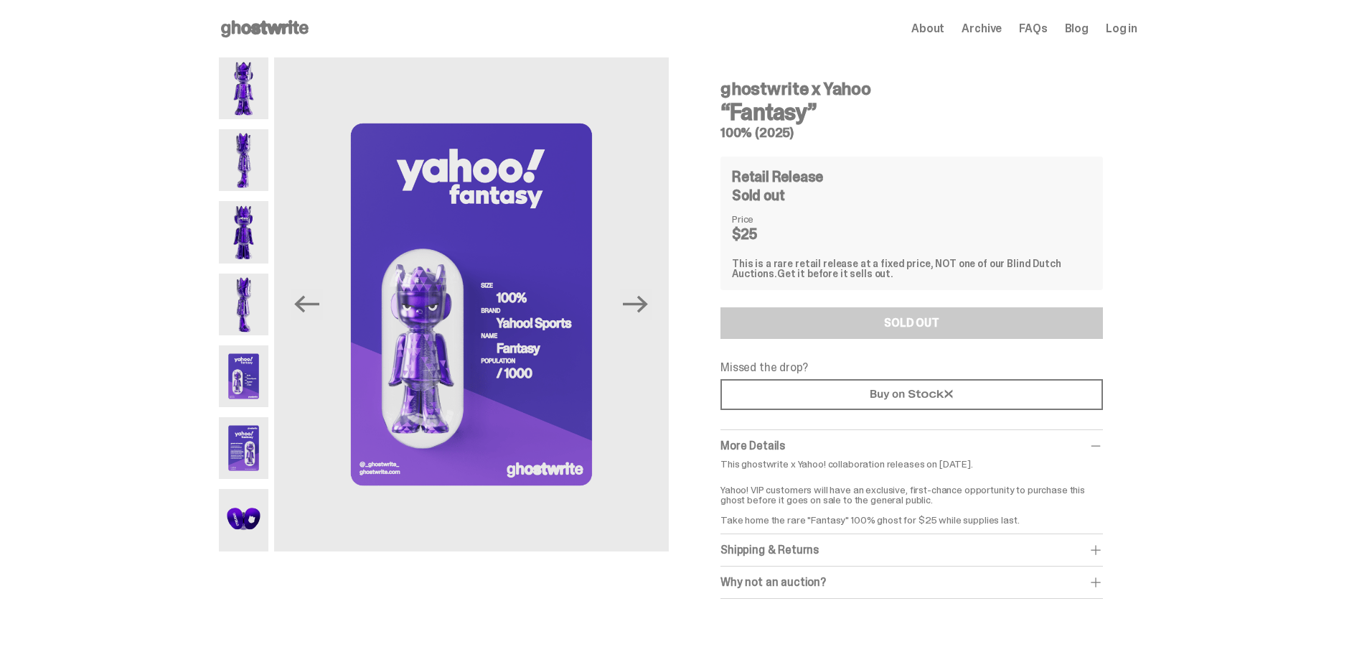
click at [248, 90] on img at bounding box center [244, 88] width 50 height 62
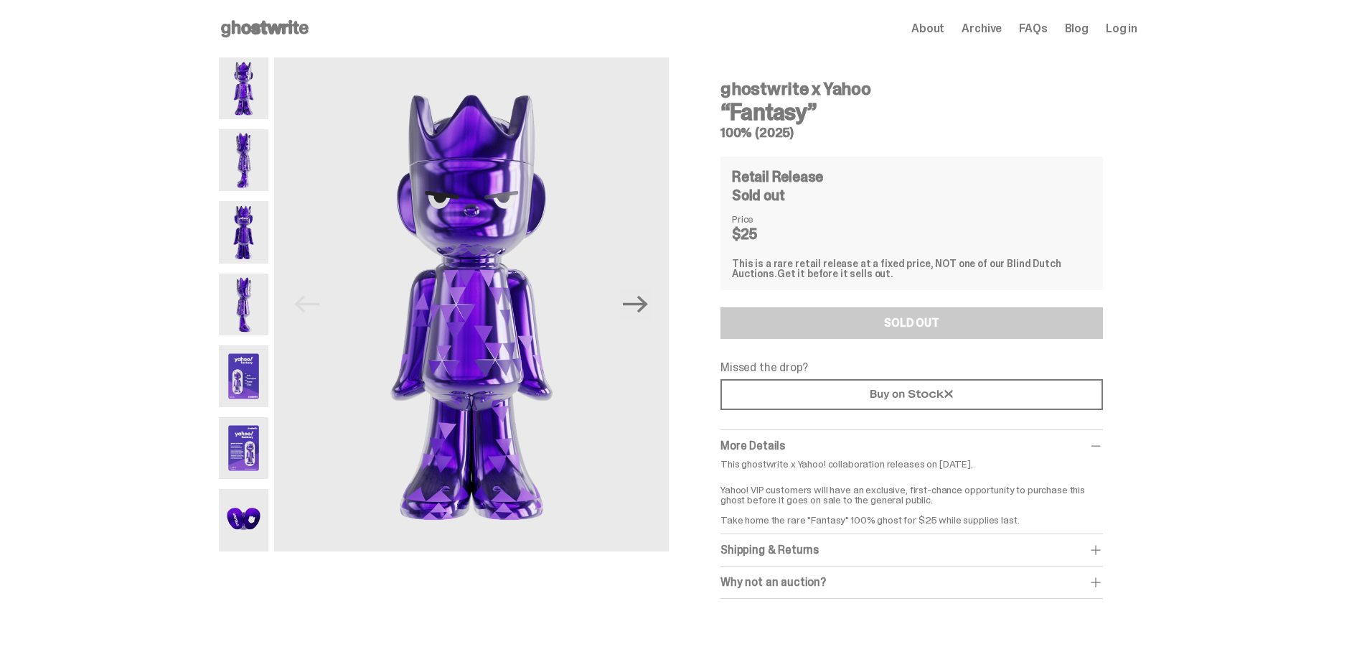
click at [228, 165] on img at bounding box center [244, 160] width 50 height 62
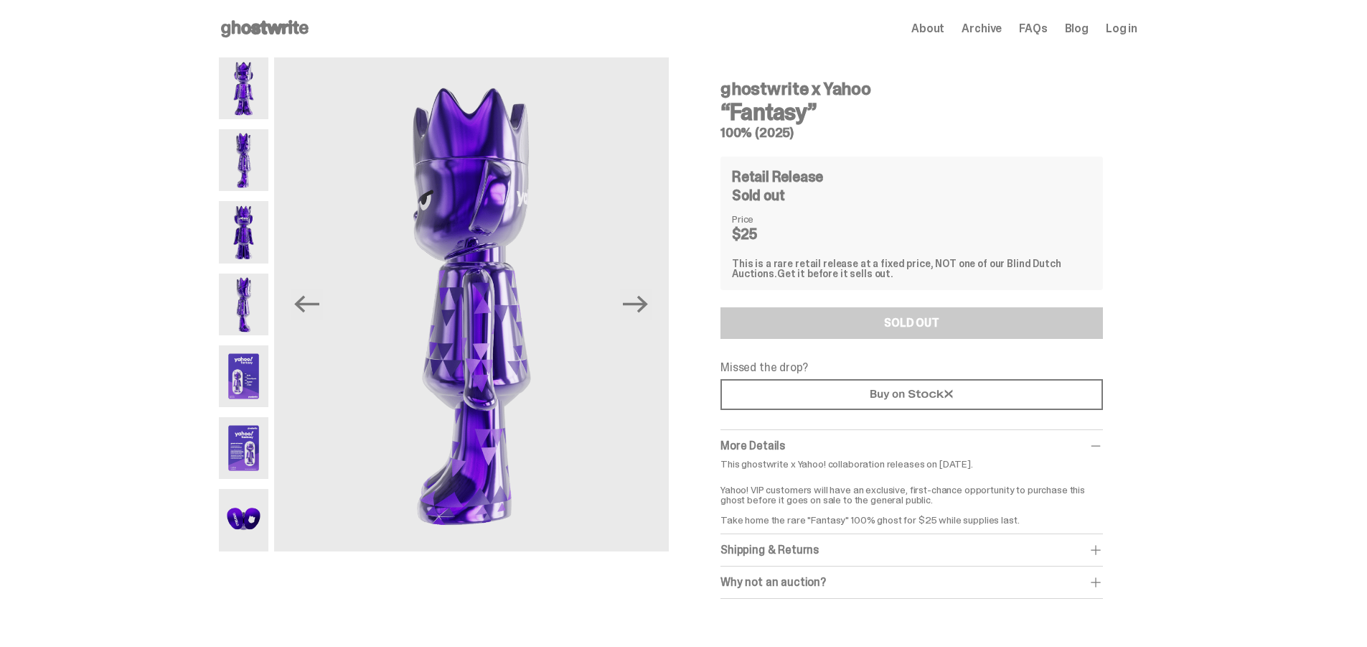
click at [246, 221] on img at bounding box center [244, 232] width 50 height 62
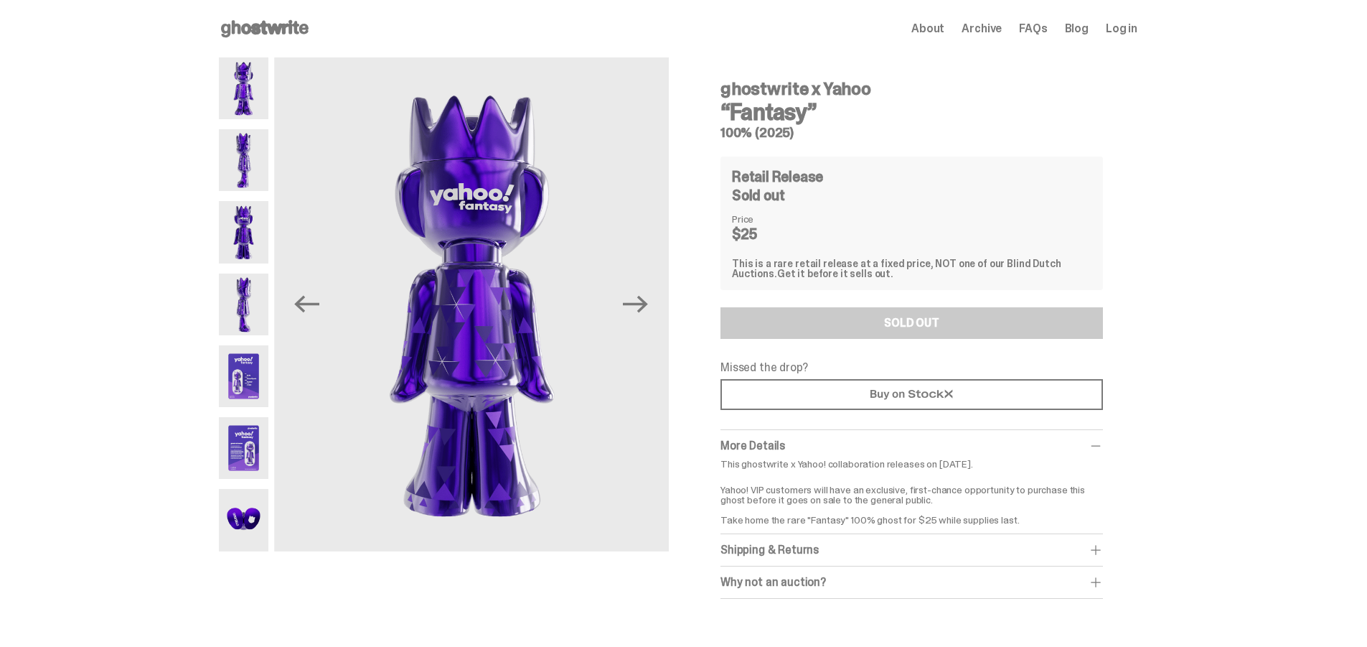
click at [268, 319] on img at bounding box center [244, 304] width 50 height 62
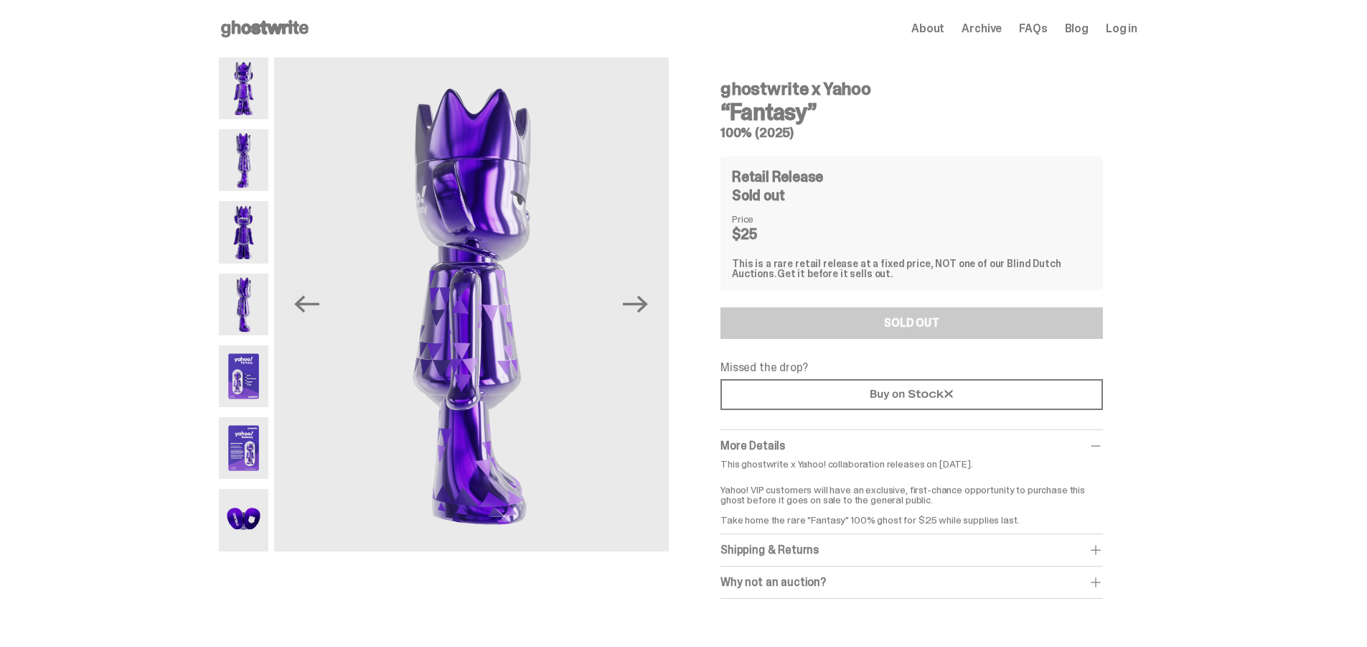
click at [259, 93] on img at bounding box center [244, 88] width 50 height 62
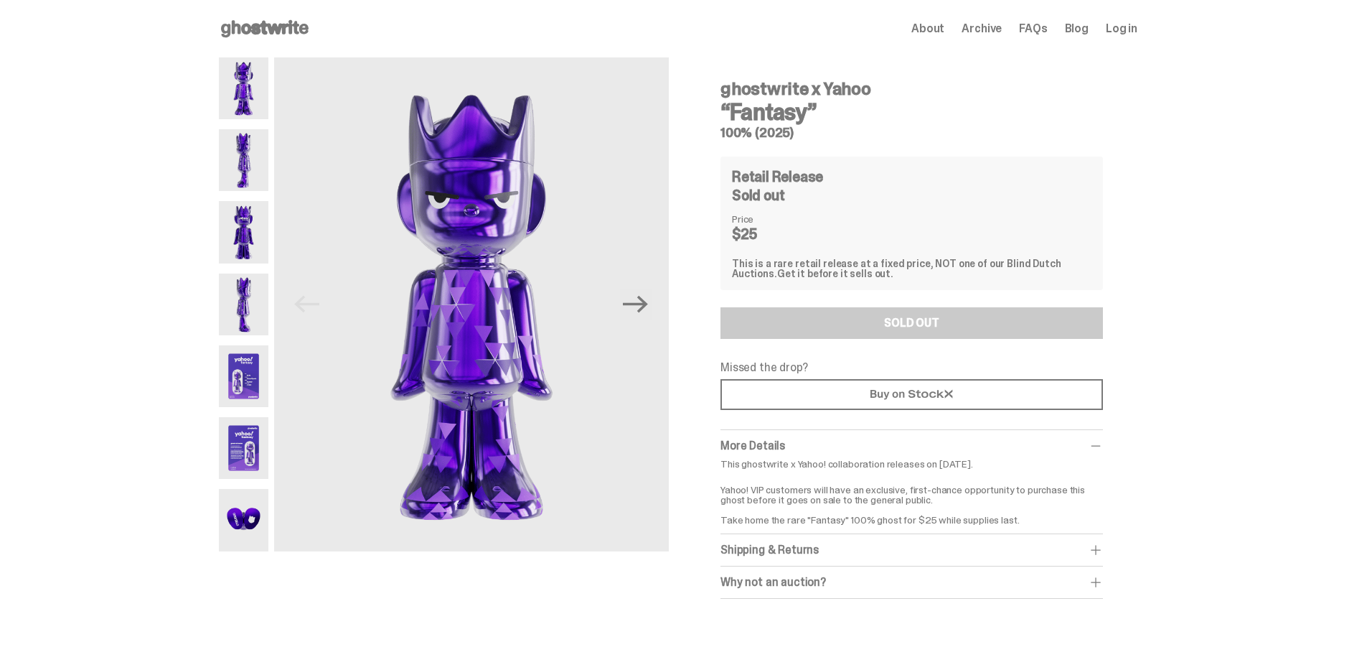
click at [245, 302] on img at bounding box center [244, 304] width 50 height 62
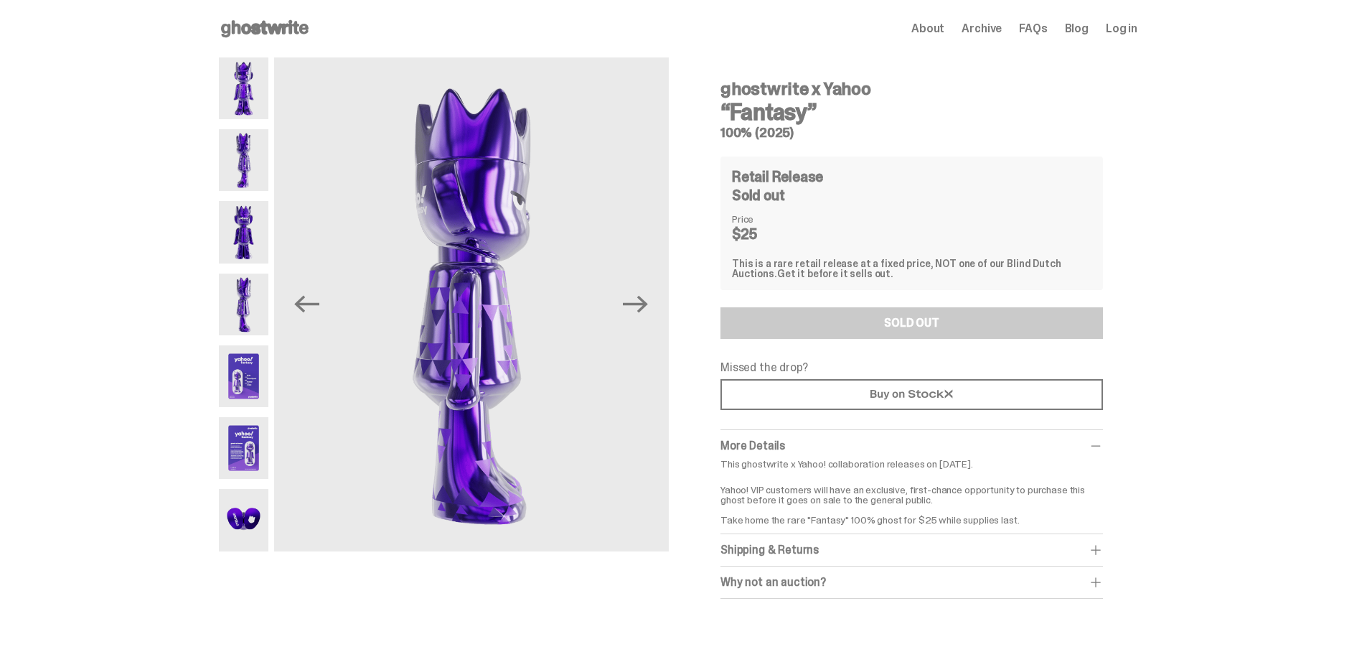
click at [259, 393] on img at bounding box center [244, 376] width 50 height 62
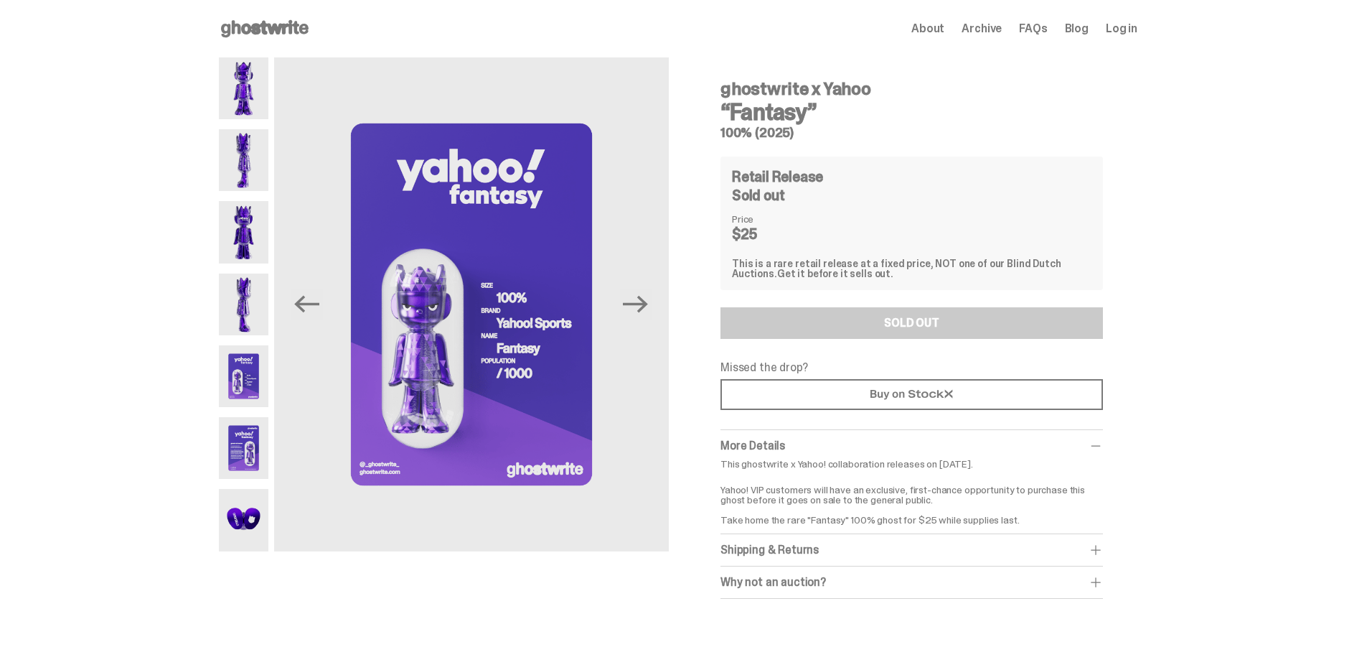
click at [93, 302] on div "ghostwrite x Yahoo “Fantasy” 100% (2025) Previous Next ghostwrite x Yahoo “Fant…" at bounding box center [678, 342] width 1357 height 570
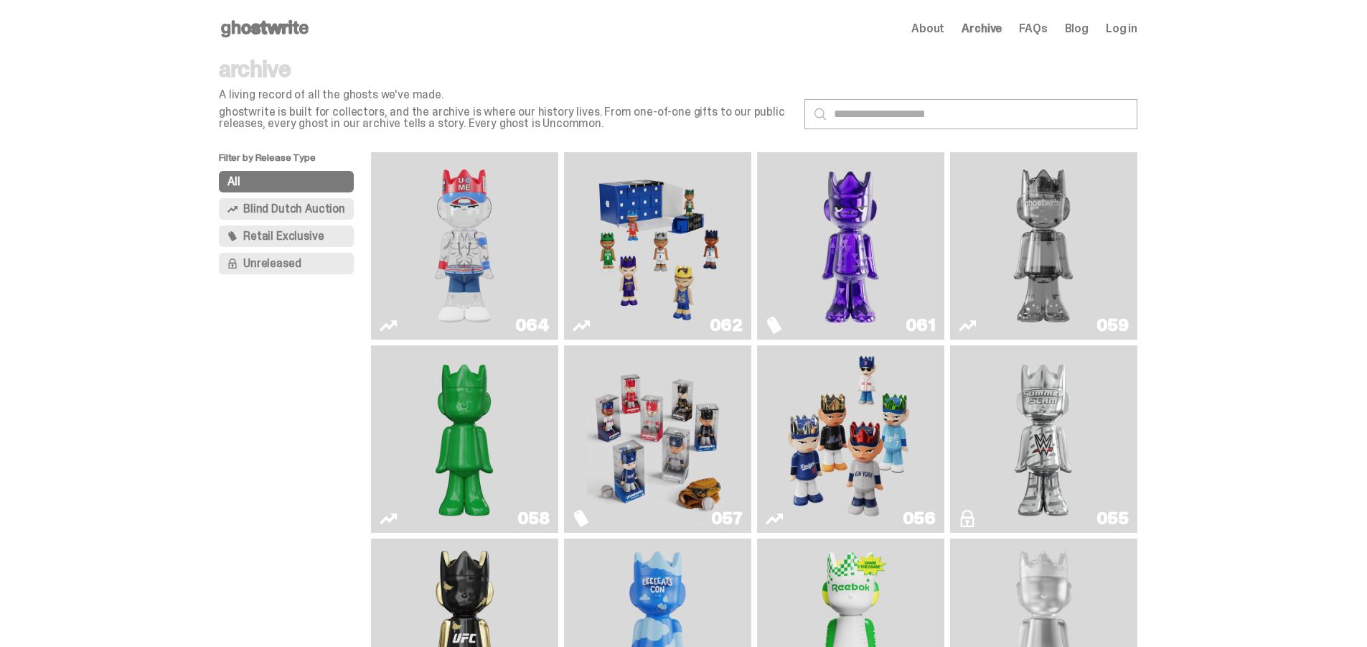
click at [289, 32] on use at bounding box center [265, 28] width 88 height 17
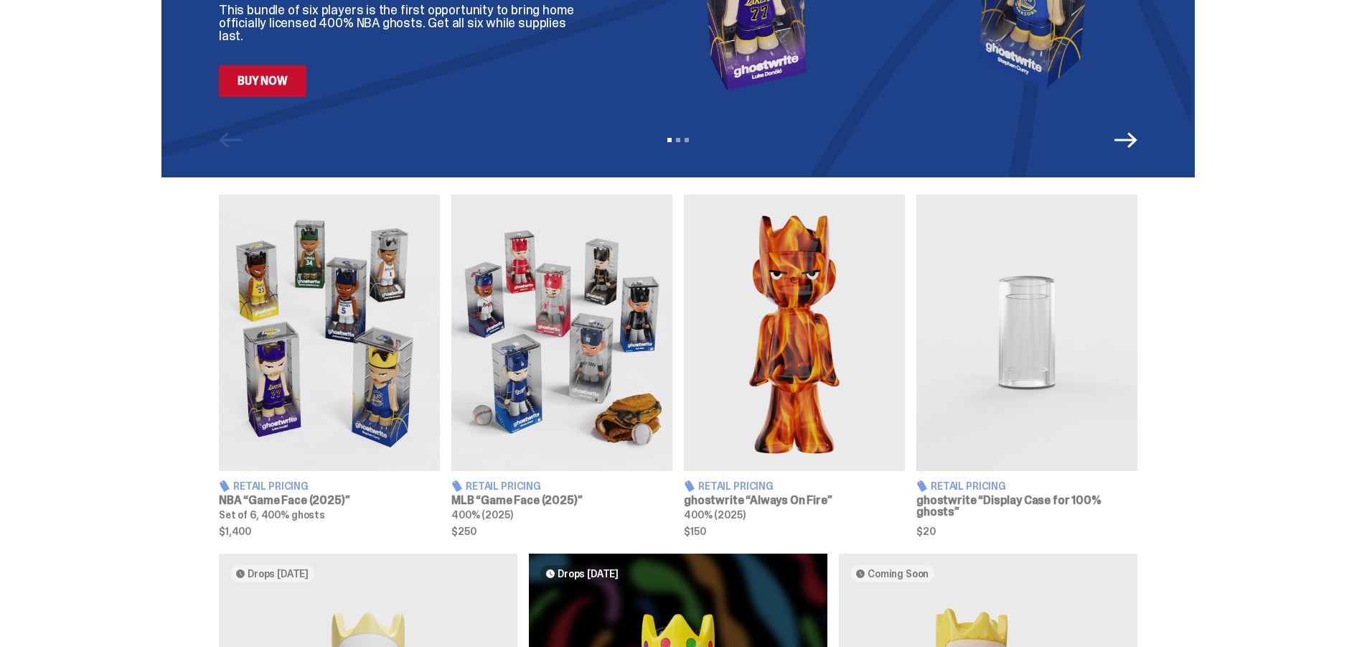
scroll to position [180, 0]
